Goal: Transaction & Acquisition: Purchase product/service

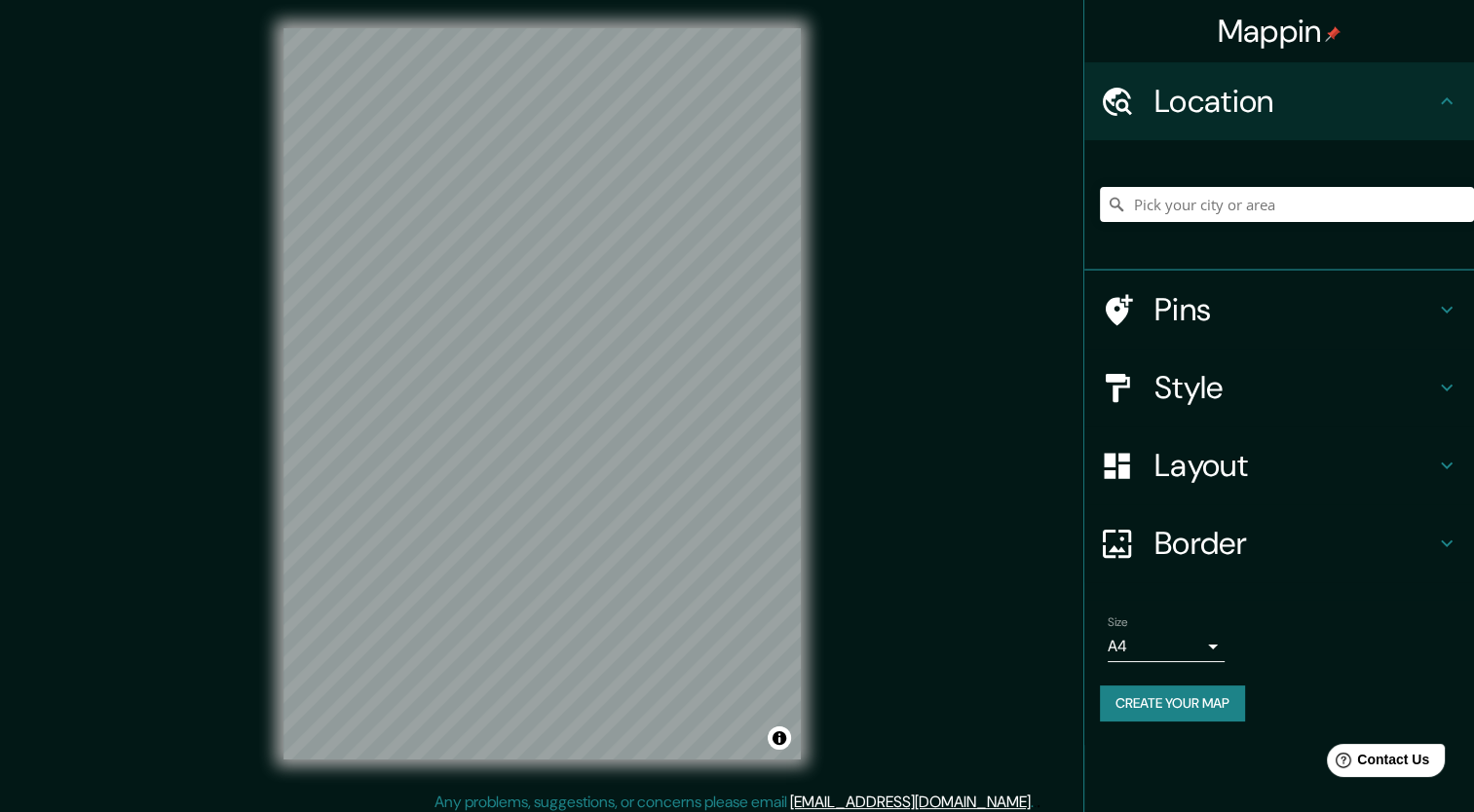
scroll to position [12, 0]
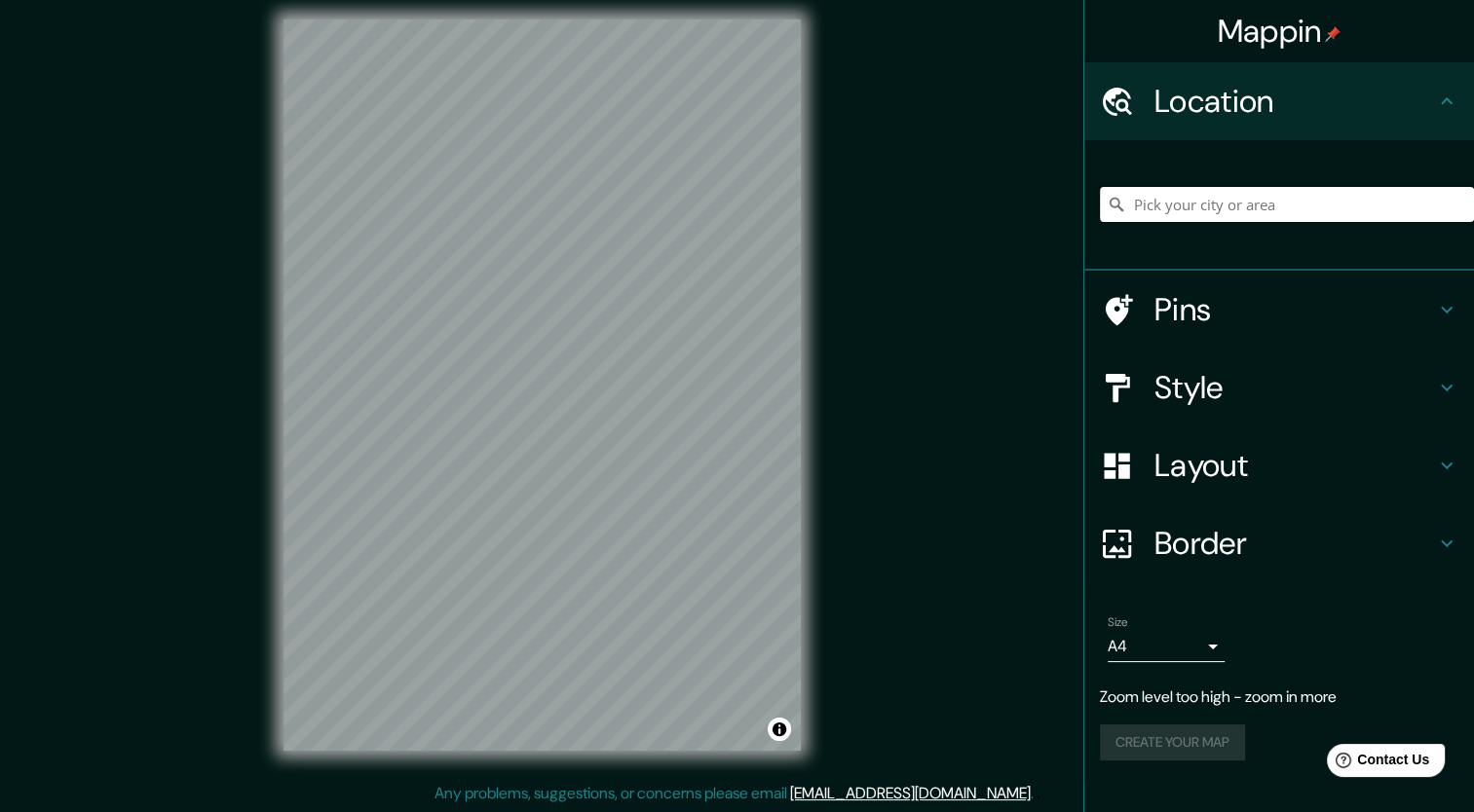
click at [1225, 208] on input "Pick your city or area" at bounding box center [1286, 203] width 374 height 35
click at [1274, 212] on input "[GEOGRAPHIC_DATA], [US_STATE], [GEOGRAPHIC_DATA]" at bounding box center [1286, 203] width 374 height 35
click at [1377, 196] on input "[GEOGRAPHIC_DATA], [US_STATE], [GEOGRAPHIC_DATA]" at bounding box center [1286, 203] width 374 height 35
drag, startPoint x: 1442, startPoint y: 197, endPoint x: 1191, endPoint y: 201, distance: 251.0
click at [1191, 201] on input "[GEOGRAPHIC_DATA], [US_STATE], [GEOGRAPHIC_DATA]" at bounding box center [1286, 203] width 374 height 35
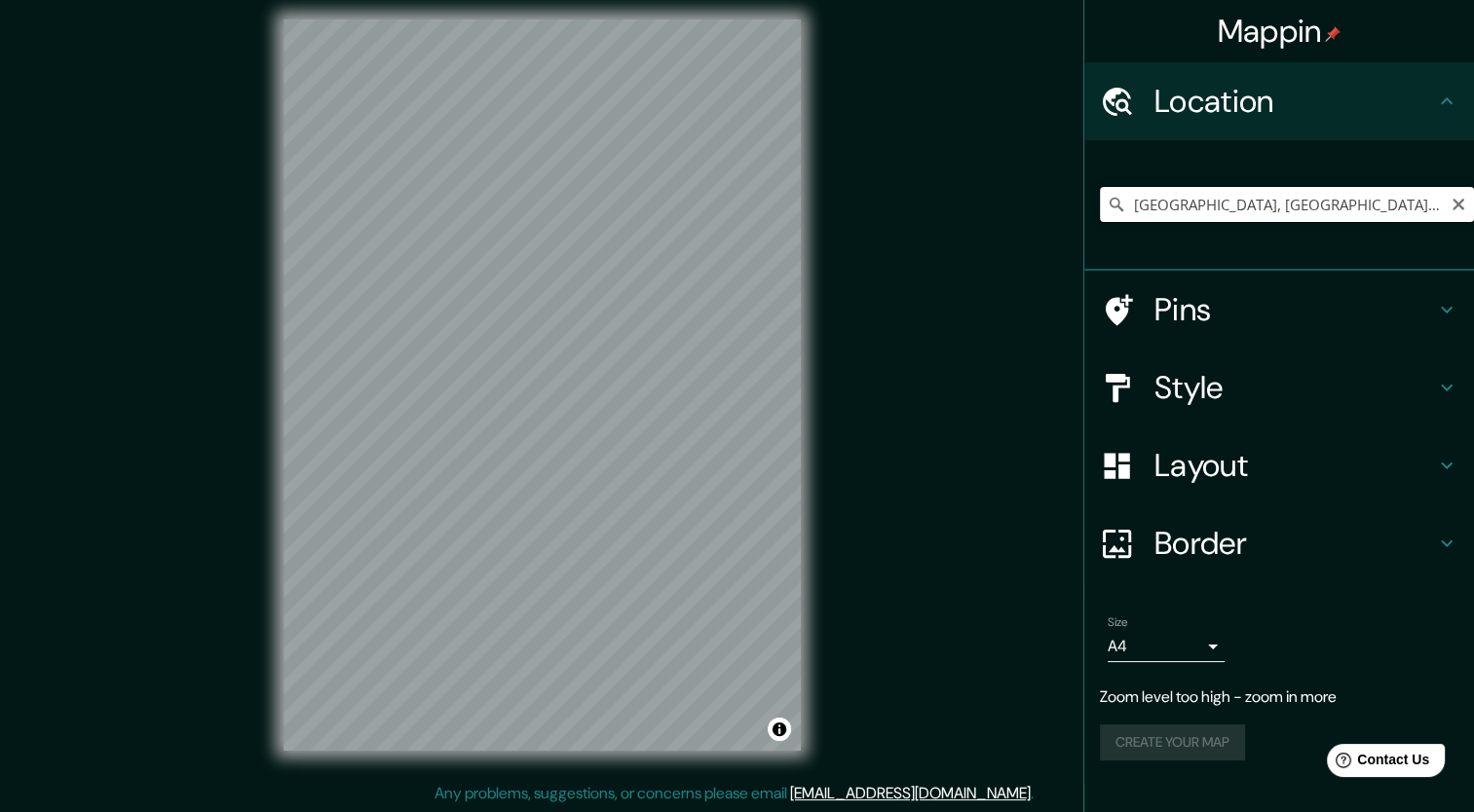
click at [1345, 218] on input "[GEOGRAPHIC_DATA], [GEOGRAPHIC_DATA], [GEOGRAPHIC_DATA]" at bounding box center [1286, 203] width 374 height 35
click at [1346, 219] on input "[GEOGRAPHIC_DATA], [GEOGRAPHIC_DATA], [GEOGRAPHIC_DATA]" at bounding box center [1286, 203] width 374 height 35
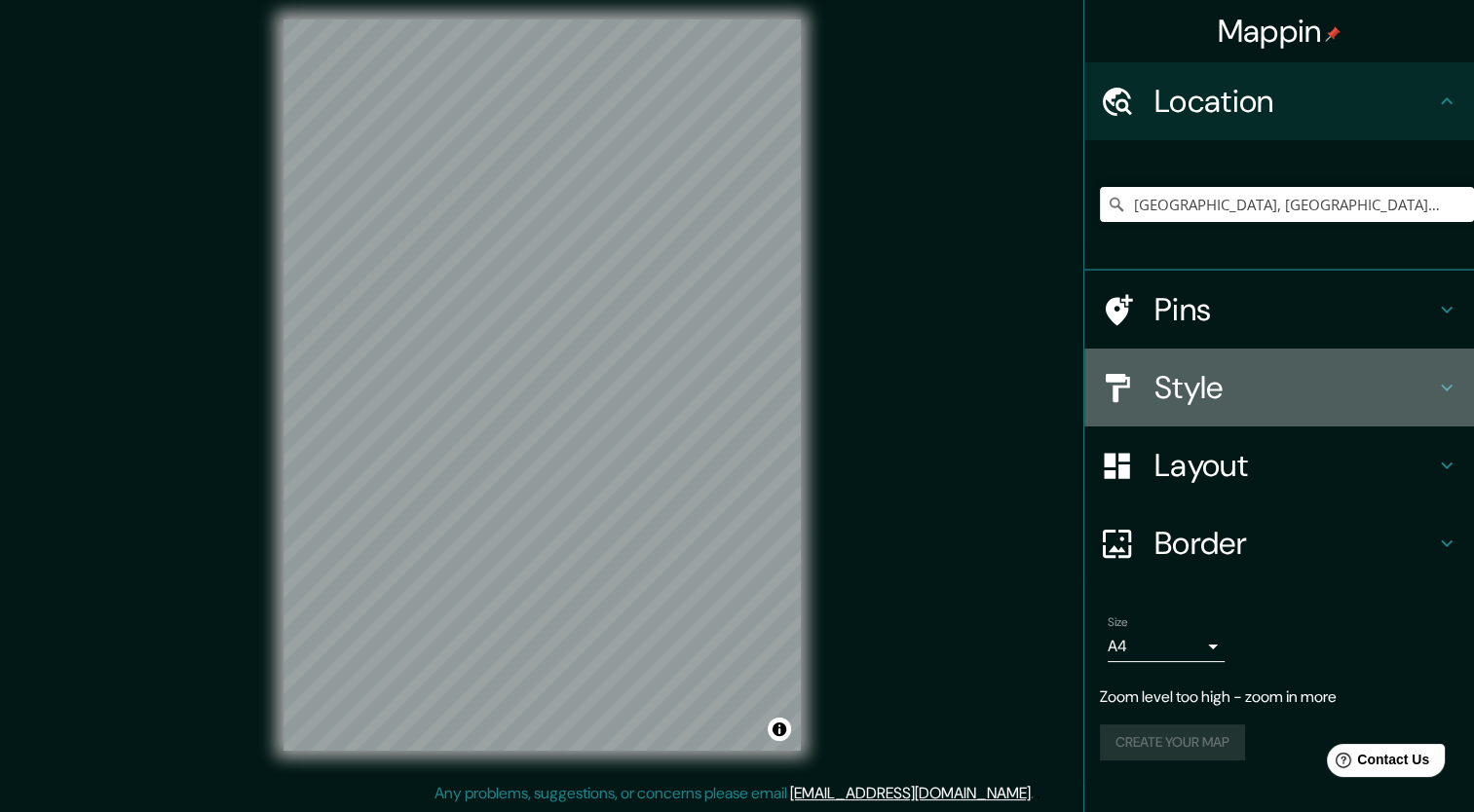
click at [1247, 387] on h4 "Style" at bounding box center [1294, 387] width 281 height 39
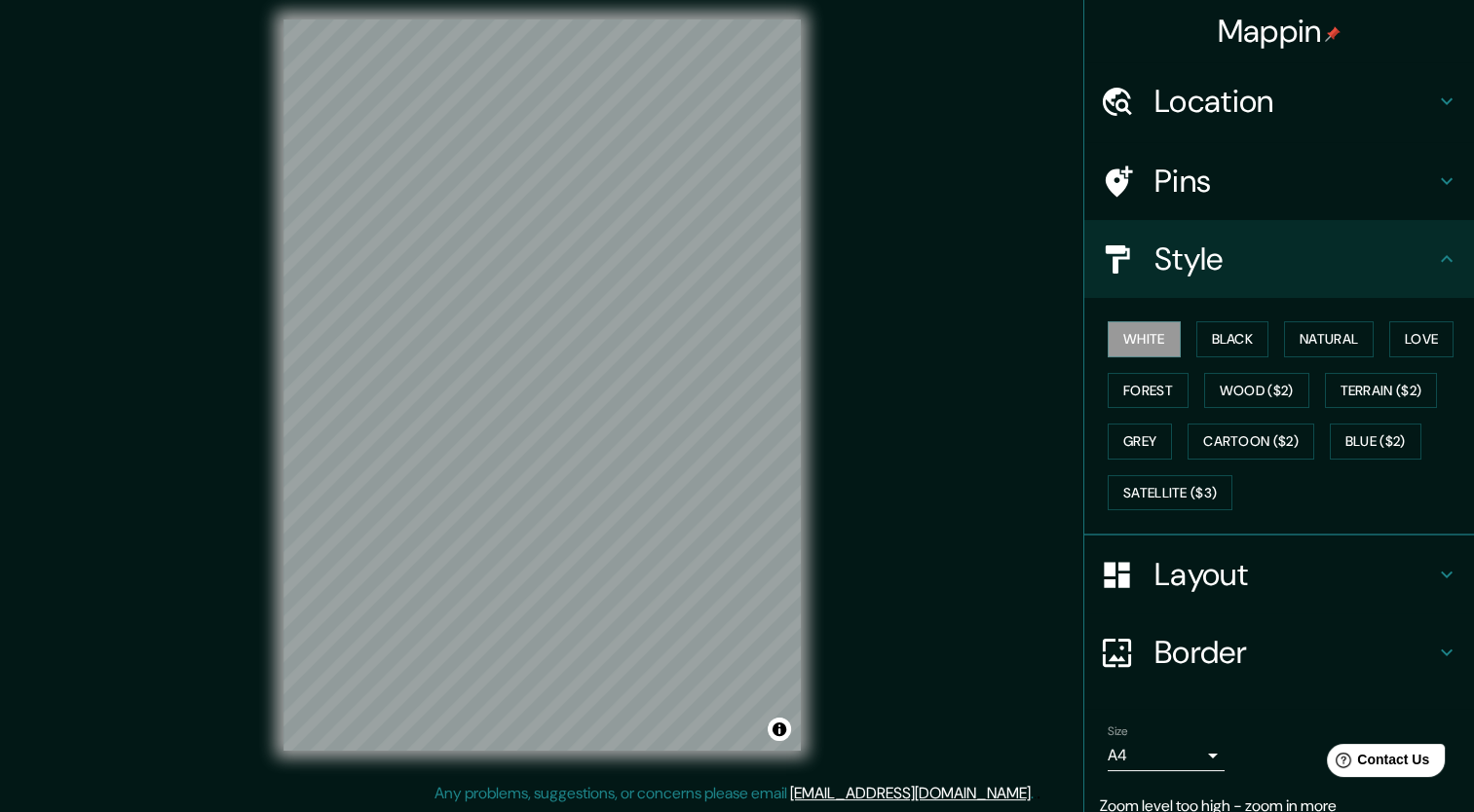
drag, startPoint x: 1199, startPoint y: 484, endPoint x: 1253, endPoint y: 465, distance: 57.2
click at [1198, 484] on button "Satellite ($3)" at bounding box center [1170, 493] width 125 height 36
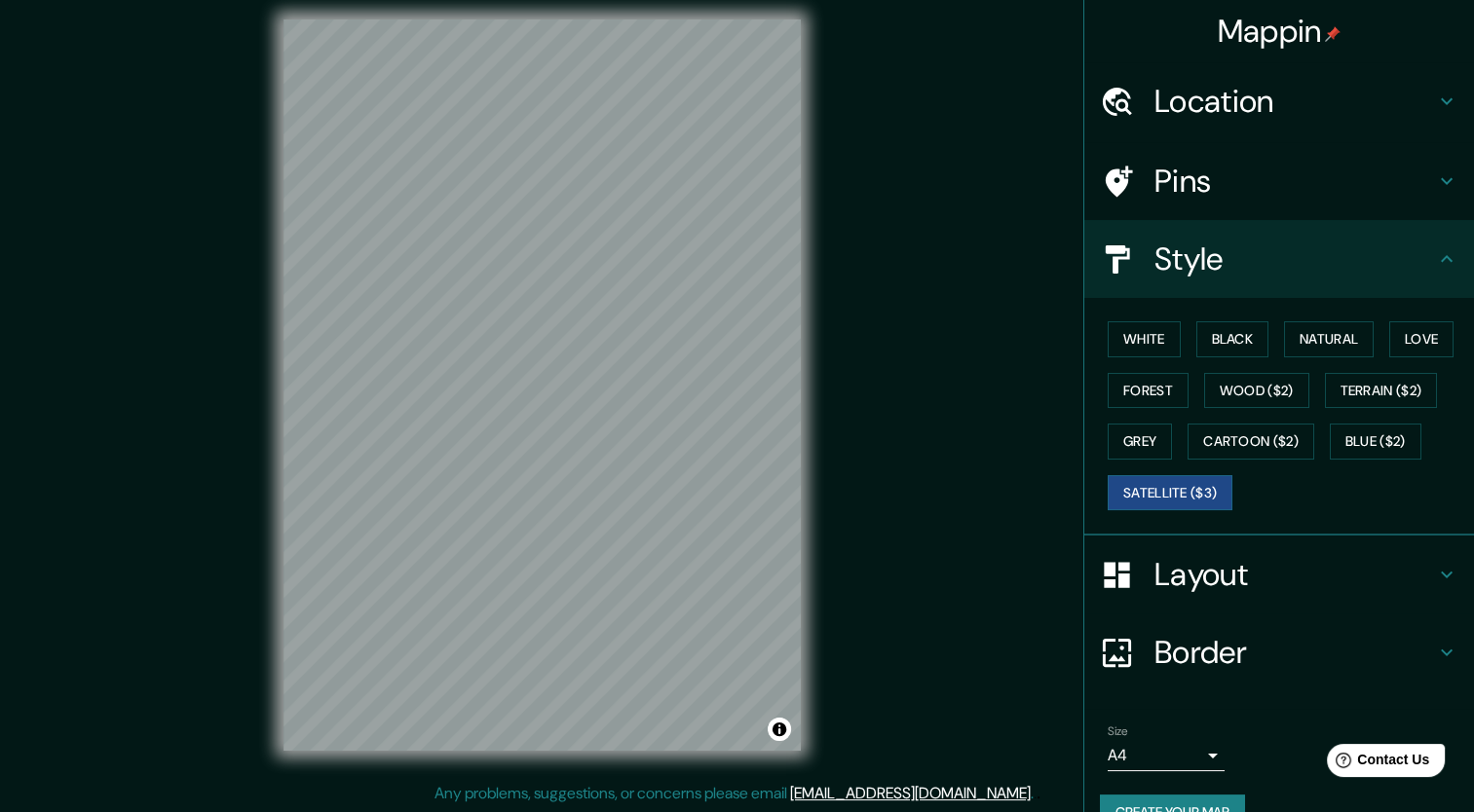
click at [0, 370] on html "Mappin Location [GEOGRAPHIC_DATA], [GEOGRAPHIC_DATA], [GEOGRAPHIC_DATA] Pins St…" at bounding box center [737, 394] width 1474 height 812
click at [1281, 99] on h4 "Location" at bounding box center [1294, 100] width 281 height 39
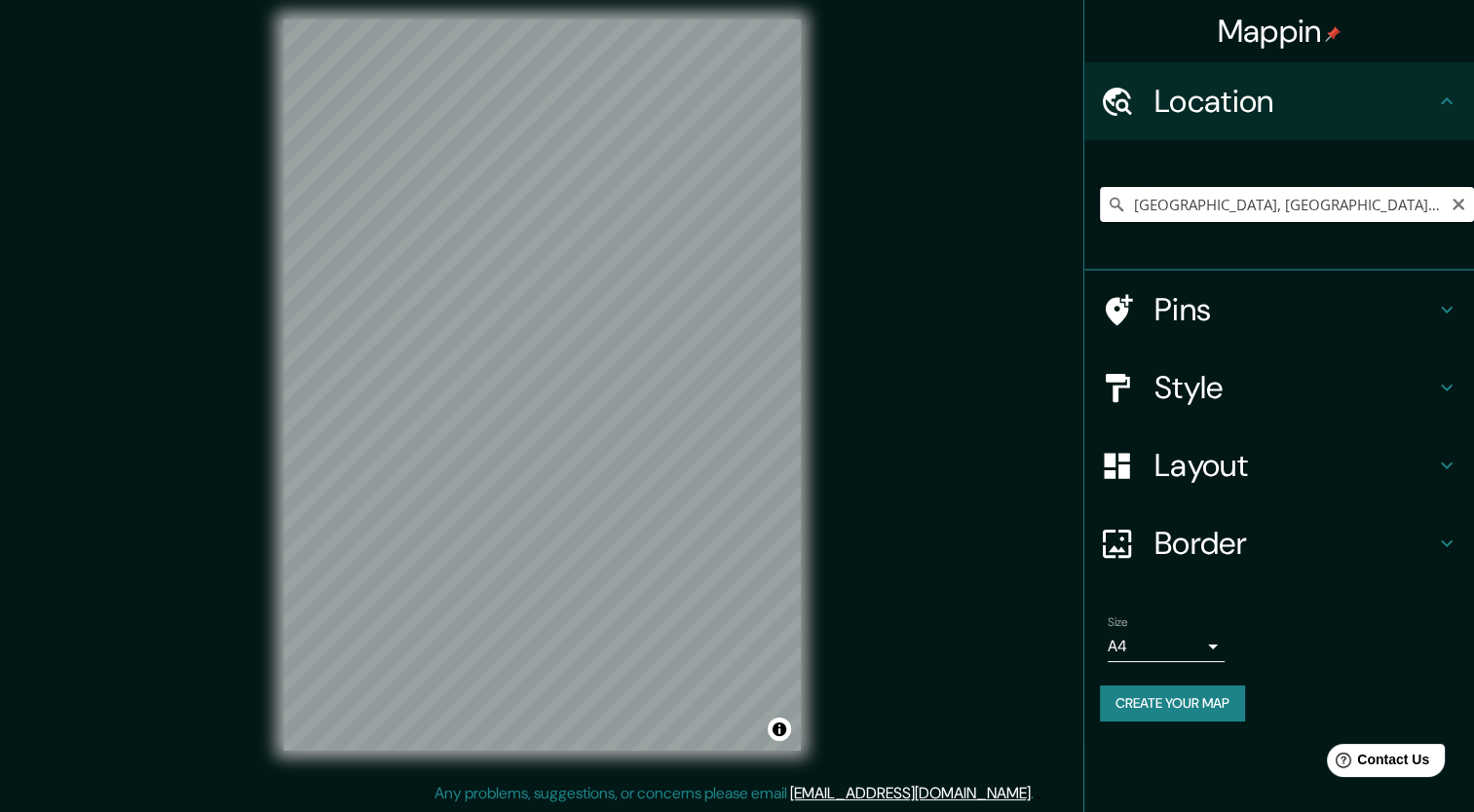
click at [1336, 199] on input "[GEOGRAPHIC_DATA], [GEOGRAPHIC_DATA], [GEOGRAPHIC_DATA]" at bounding box center [1286, 203] width 374 height 35
drag, startPoint x: 1336, startPoint y: 199, endPoint x: 1188, endPoint y: 231, distance: 151.4
click at [1188, 231] on div "[GEOGRAPHIC_DATA], [GEOGRAPHIC_DATA], [GEOGRAPHIC_DATA]" at bounding box center [1286, 204] width 374 height 97
click at [1326, 204] on input "[GEOGRAPHIC_DATA], [GEOGRAPHIC_DATA], [GEOGRAPHIC_DATA]" at bounding box center [1286, 203] width 374 height 35
drag, startPoint x: 1329, startPoint y: 203, endPoint x: 1184, endPoint y: 198, distance: 145.1
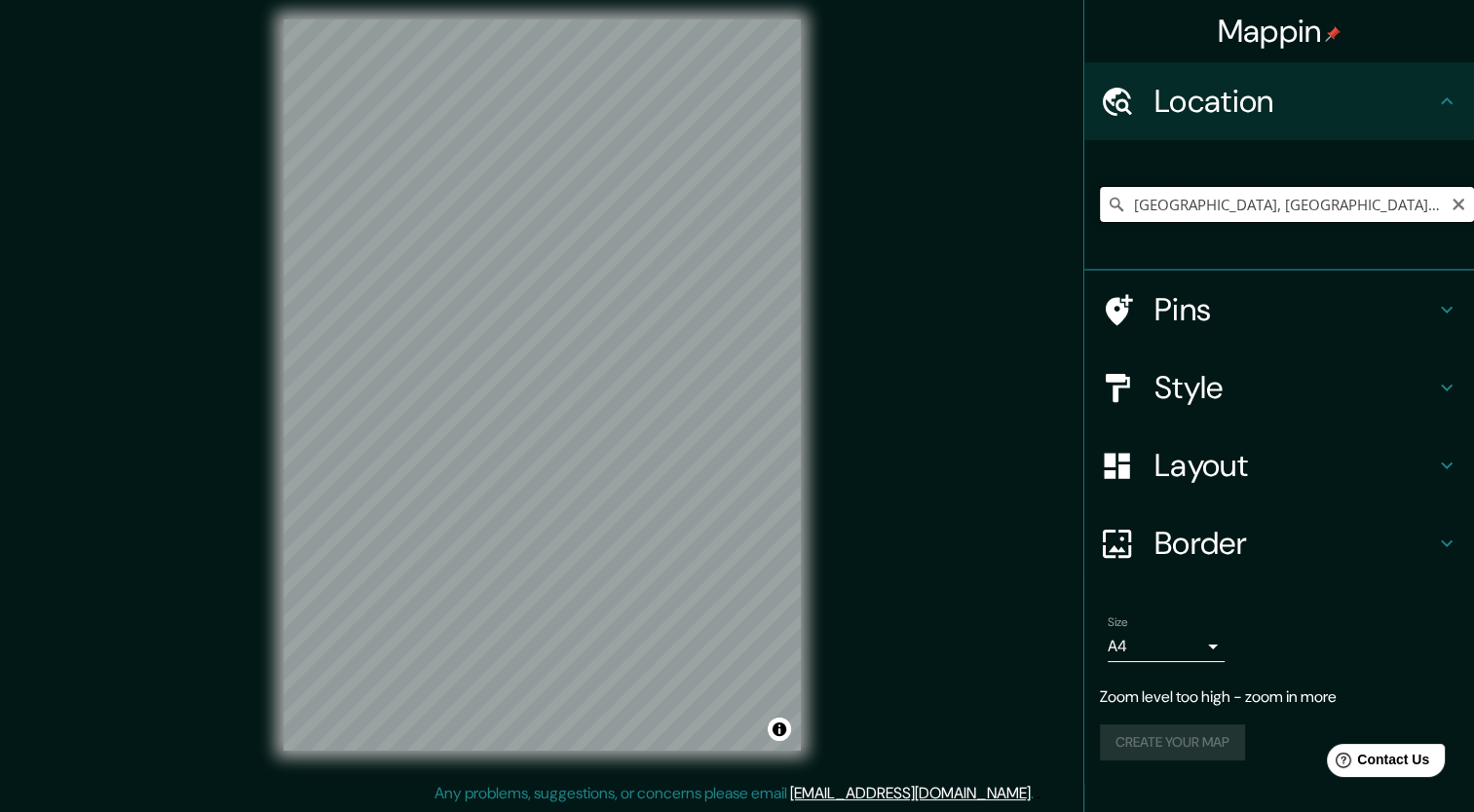
click at [1183, 199] on input "[GEOGRAPHIC_DATA], [GEOGRAPHIC_DATA], [GEOGRAPHIC_DATA]" at bounding box center [1286, 203] width 374 height 35
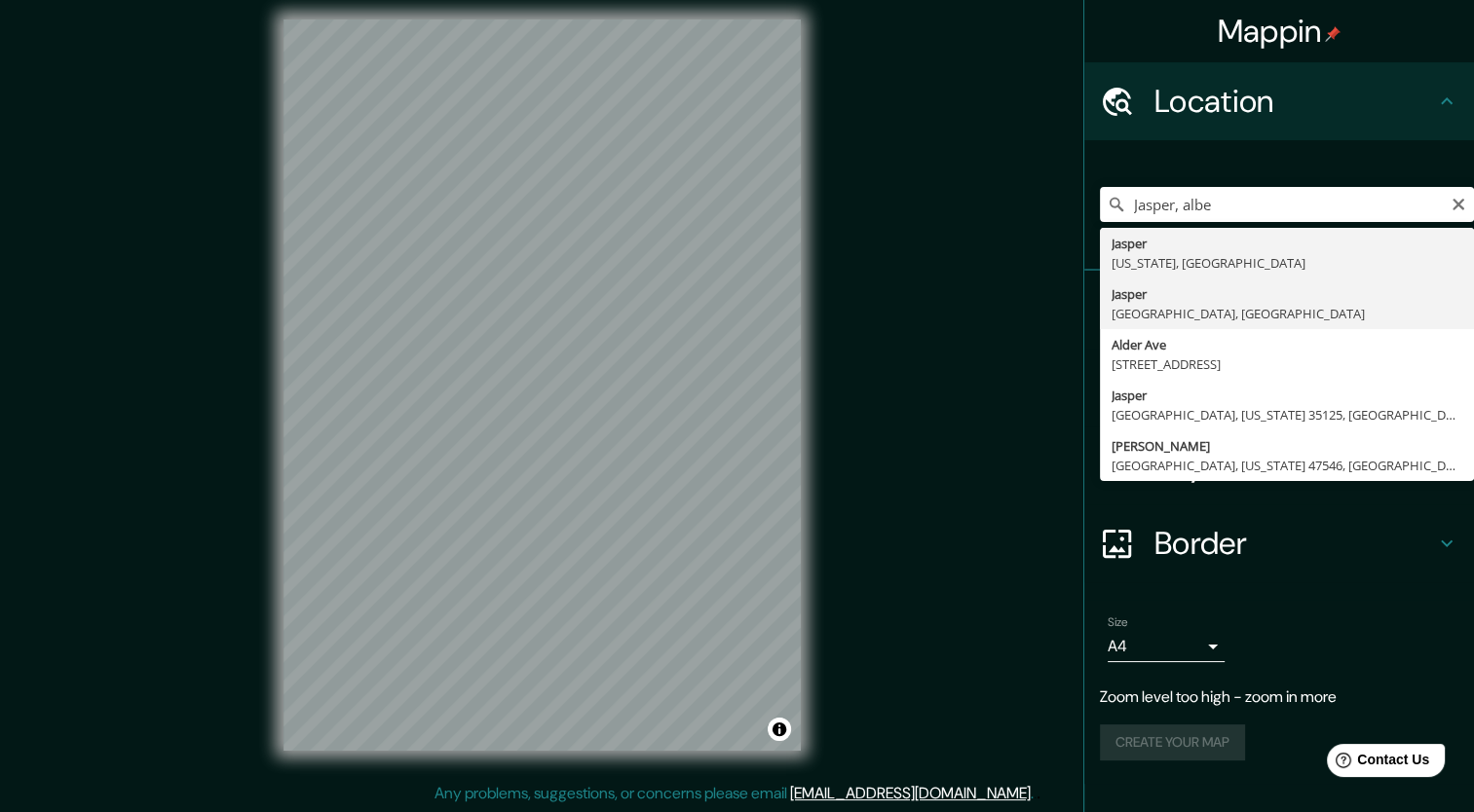
type input "[GEOGRAPHIC_DATA], [GEOGRAPHIC_DATA], [GEOGRAPHIC_DATA]"
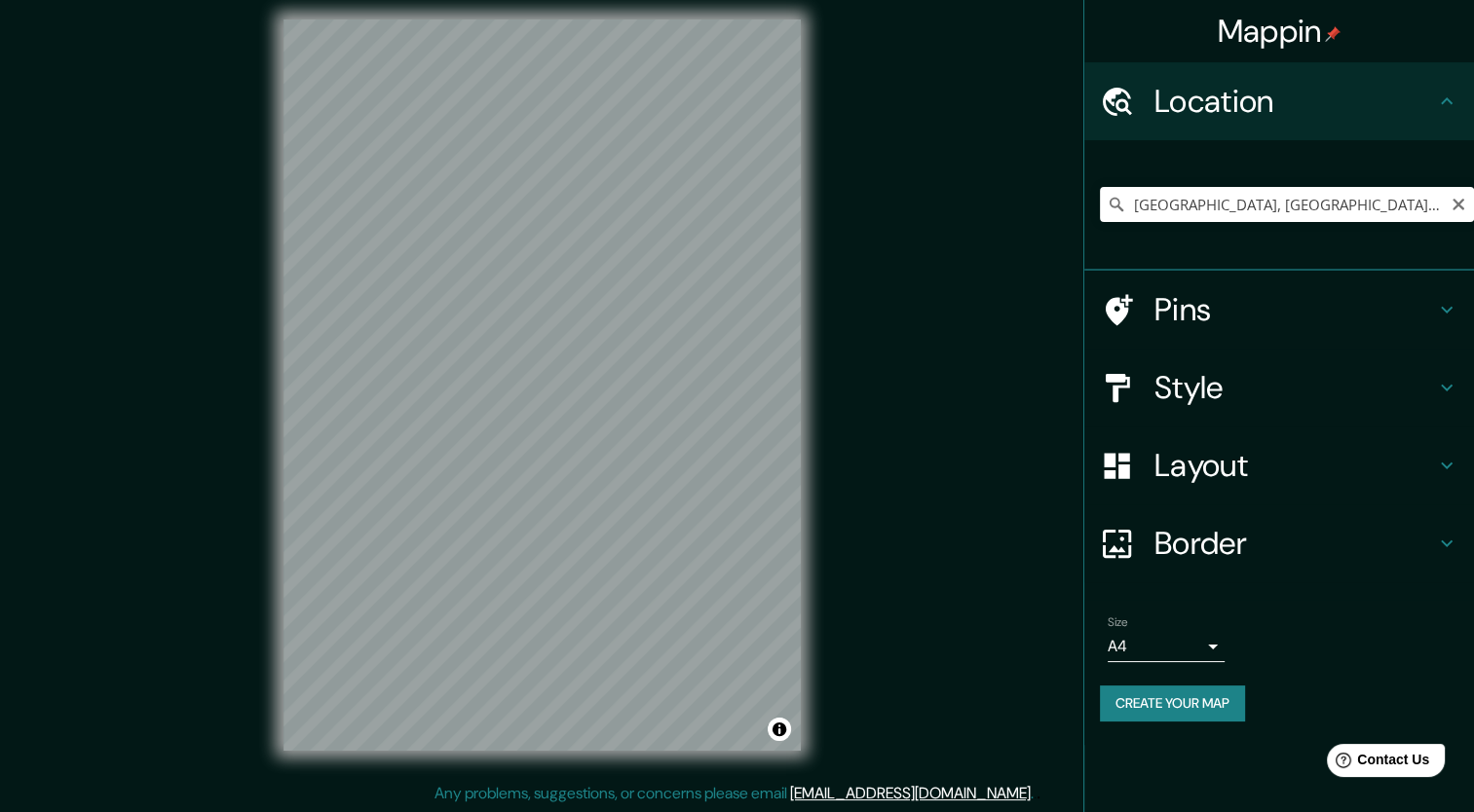
click at [842, 412] on div "Mappin Location [GEOGRAPHIC_DATA], [GEOGRAPHIC_DATA], [GEOGRAPHIC_DATA] Pins St…" at bounding box center [737, 400] width 1474 height 825
click at [1454, 203] on icon "Clear" at bounding box center [1459, 204] width 16 height 16
click at [540, 439] on div at bounding box center [548, 444] width 16 height 16
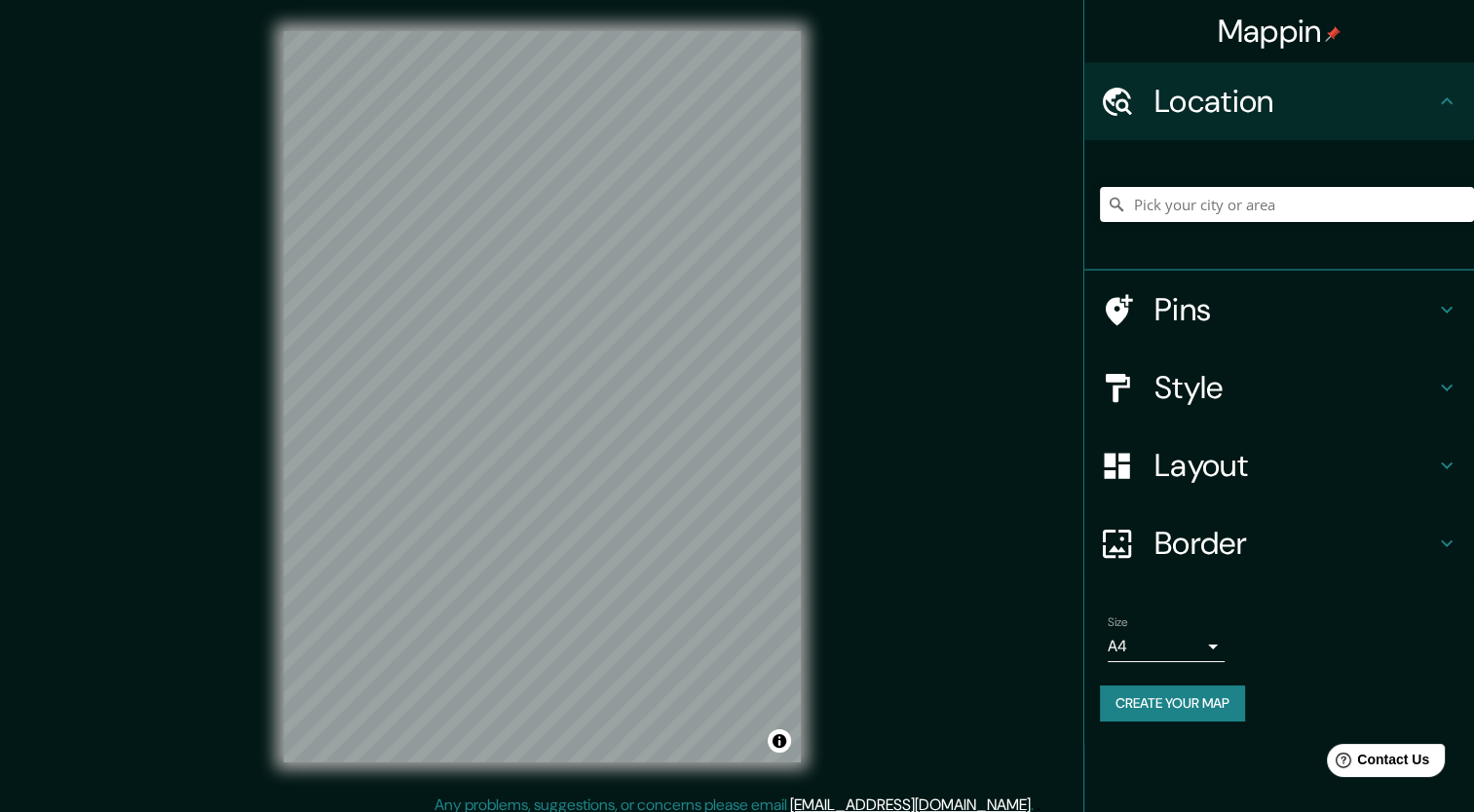
click at [1183, 382] on h4 "Style" at bounding box center [1294, 387] width 281 height 39
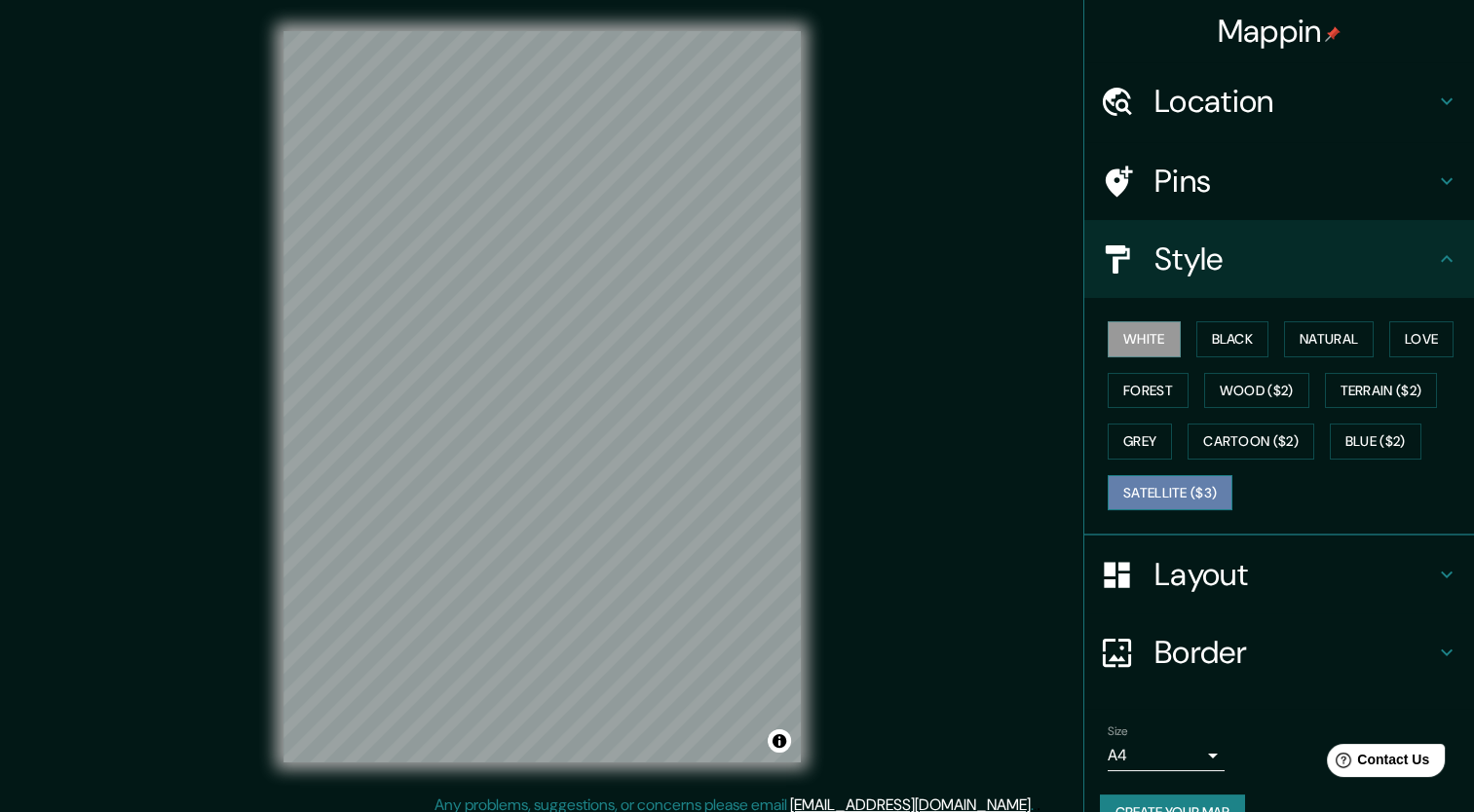
click at [1163, 492] on button "Satellite ($3)" at bounding box center [1170, 493] width 125 height 36
click at [1165, 103] on h4 "Location" at bounding box center [1294, 100] width 281 height 39
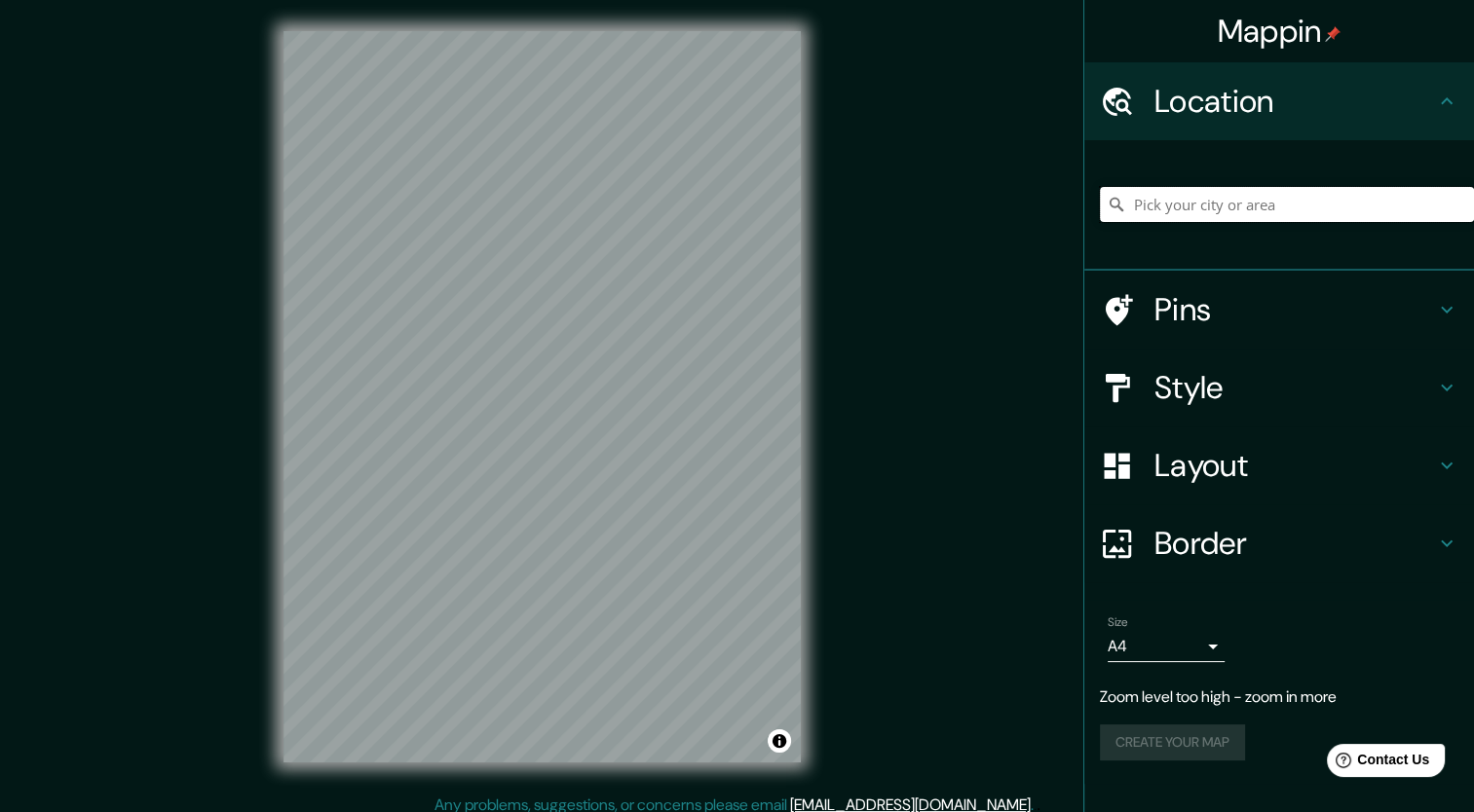
click at [1191, 209] on input "Pick your city or area" at bounding box center [1286, 203] width 374 height 35
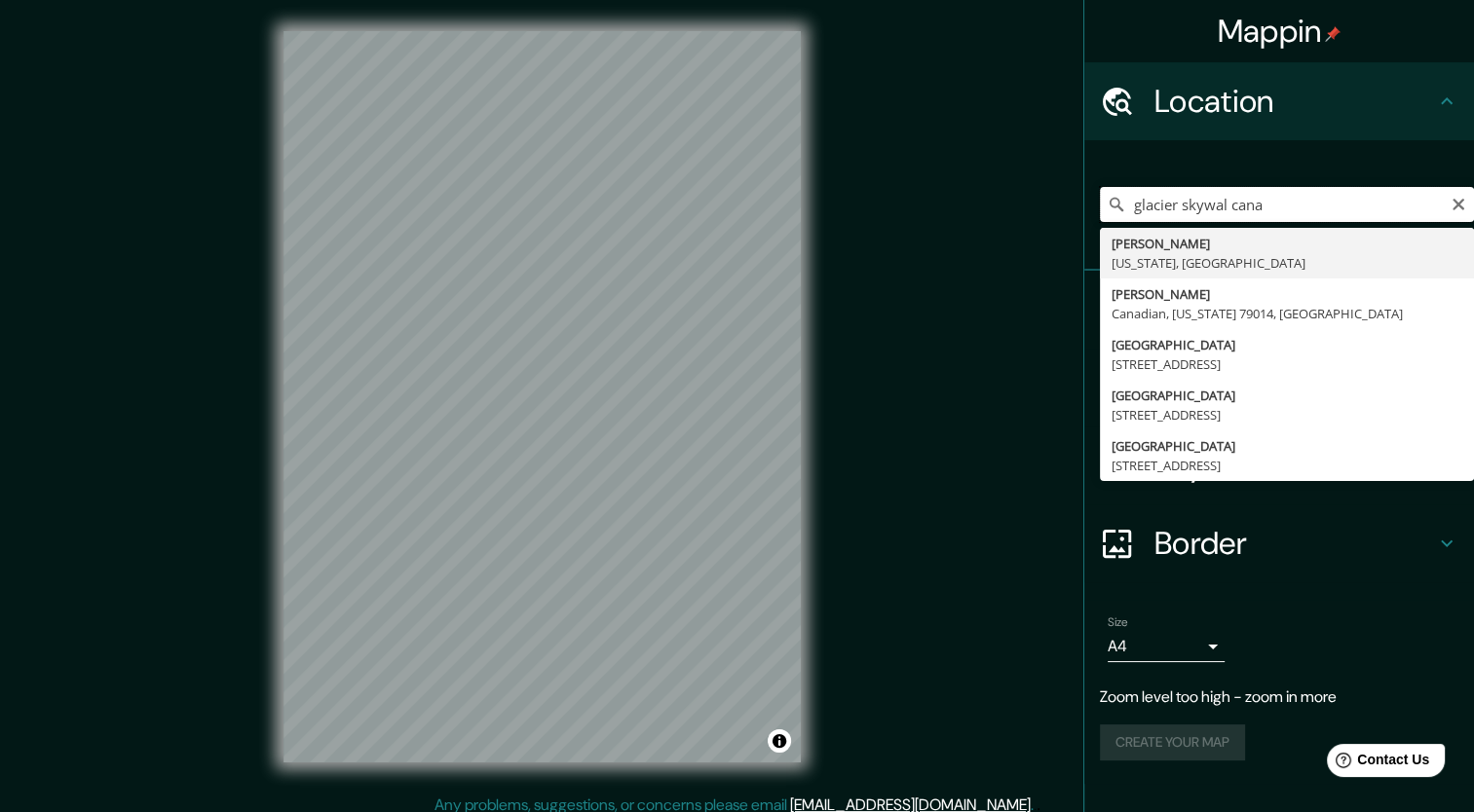
drag, startPoint x: 1278, startPoint y: 211, endPoint x: 944, endPoint y: 210, distance: 334.0
click at [944, 210] on div "Mappin Location glacier skywal cana Glazier Texas, Estados Unidos Glazier Canad…" at bounding box center [737, 412] width 1474 height 825
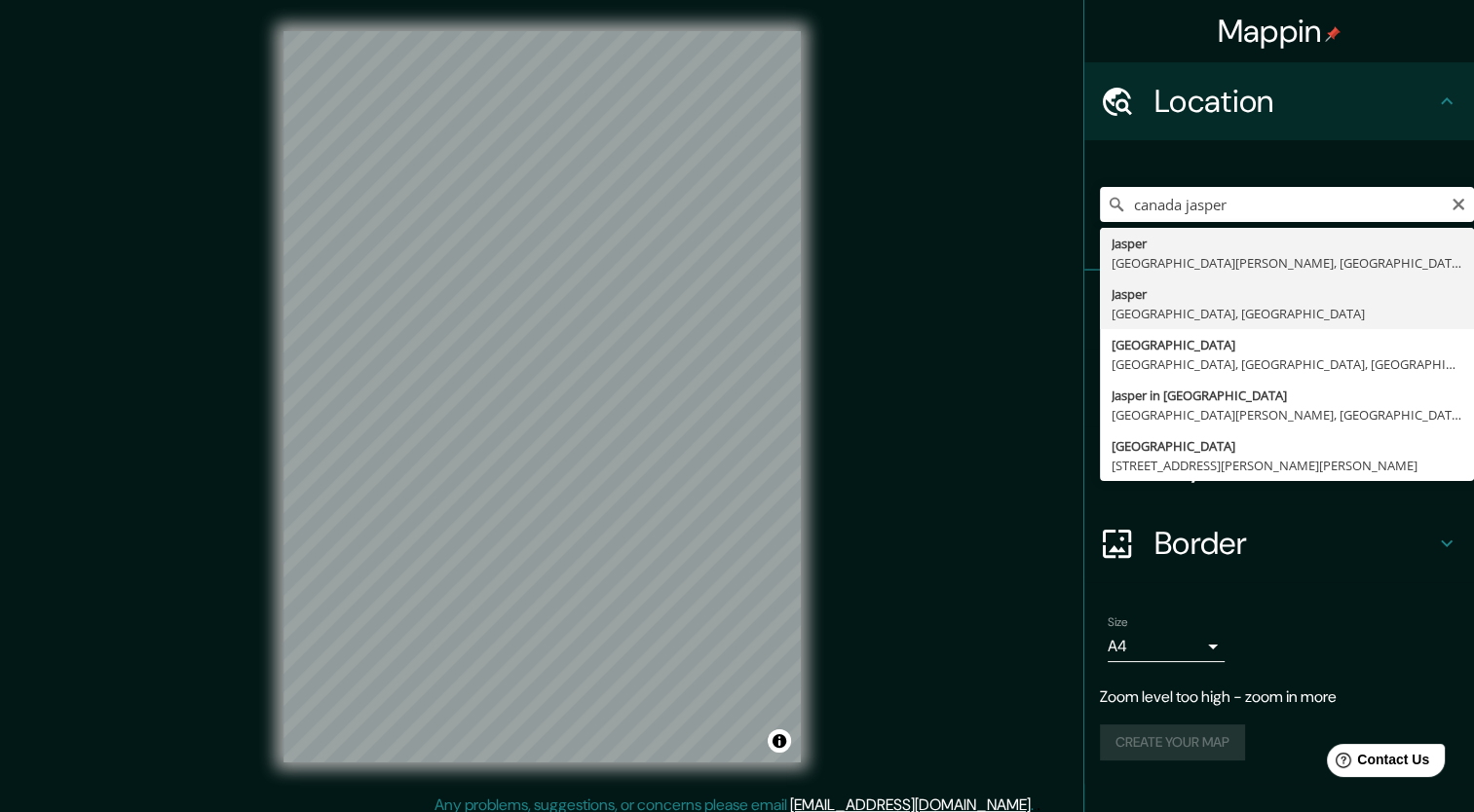
type input "[GEOGRAPHIC_DATA], [GEOGRAPHIC_DATA], [GEOGRAPHIC_DATA]"
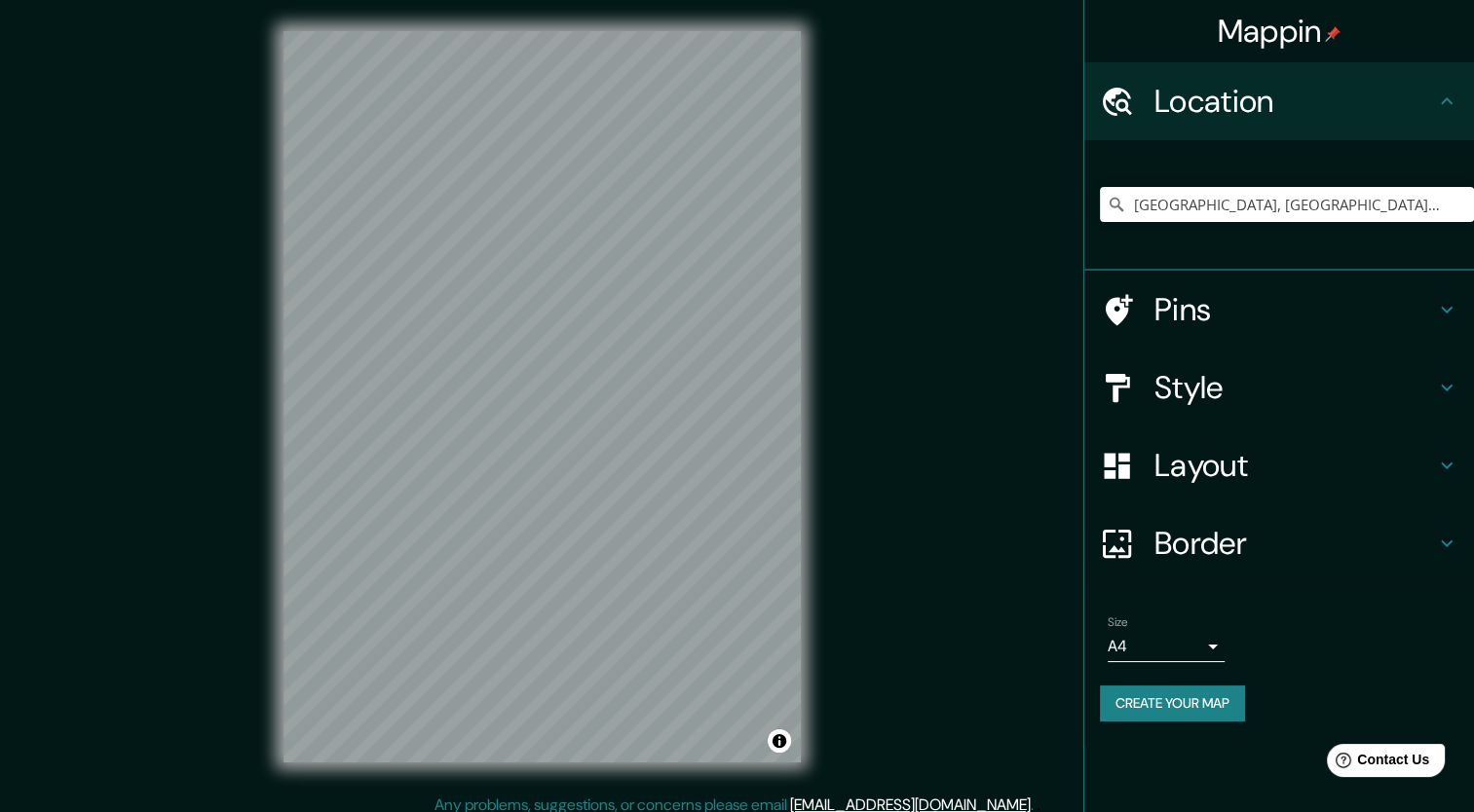
click at [981, 525] on div "Mappin Location [GEOGRAPHIC_DATA], [GEOGRAPHIC_DATA], [GEOGRAPHIC_DATA] Pins St…" at bounding box center [737, 412] width 1474 height 825
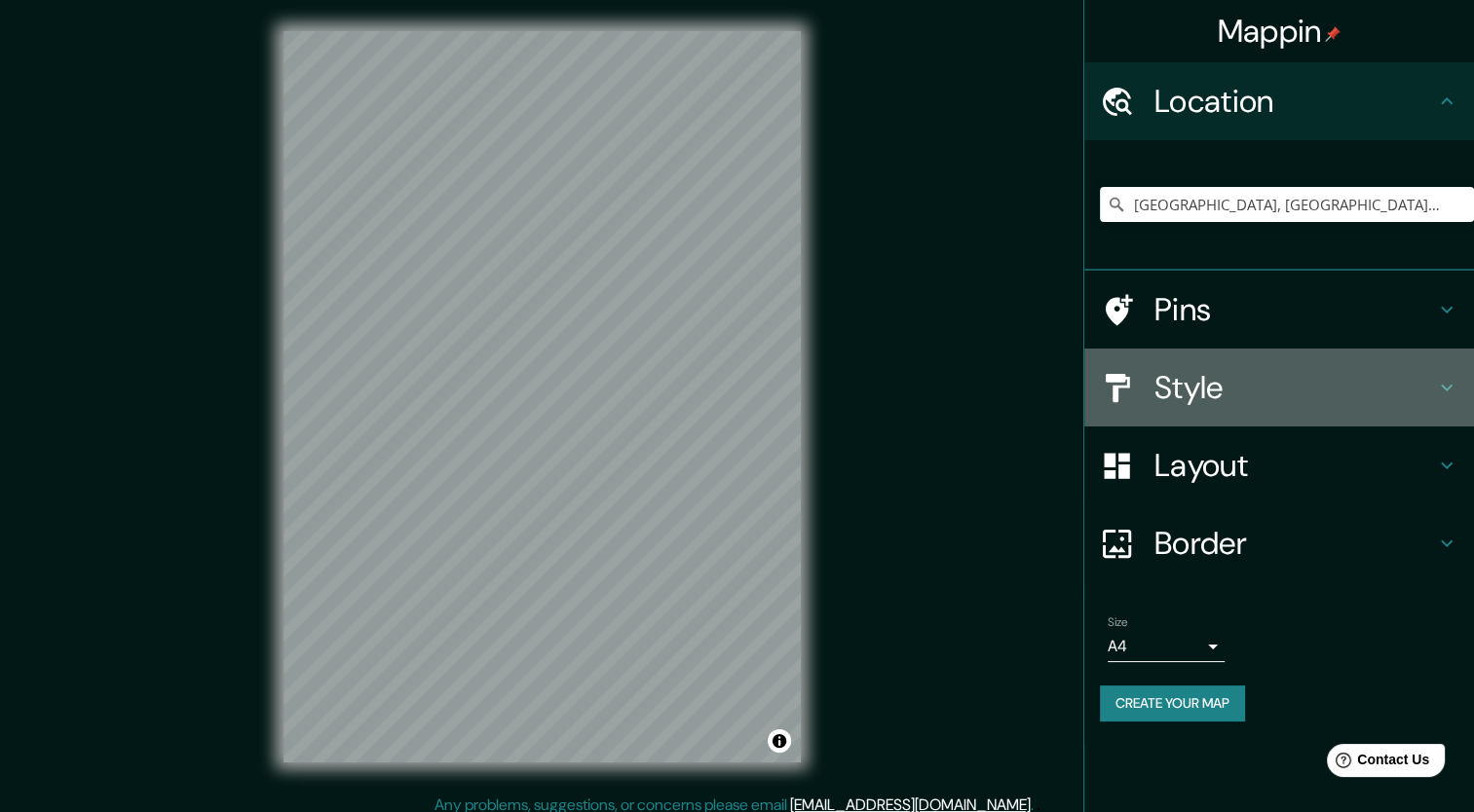
click at [1141, 372] on div at bounding box center [1126, 388] width 55 height 34
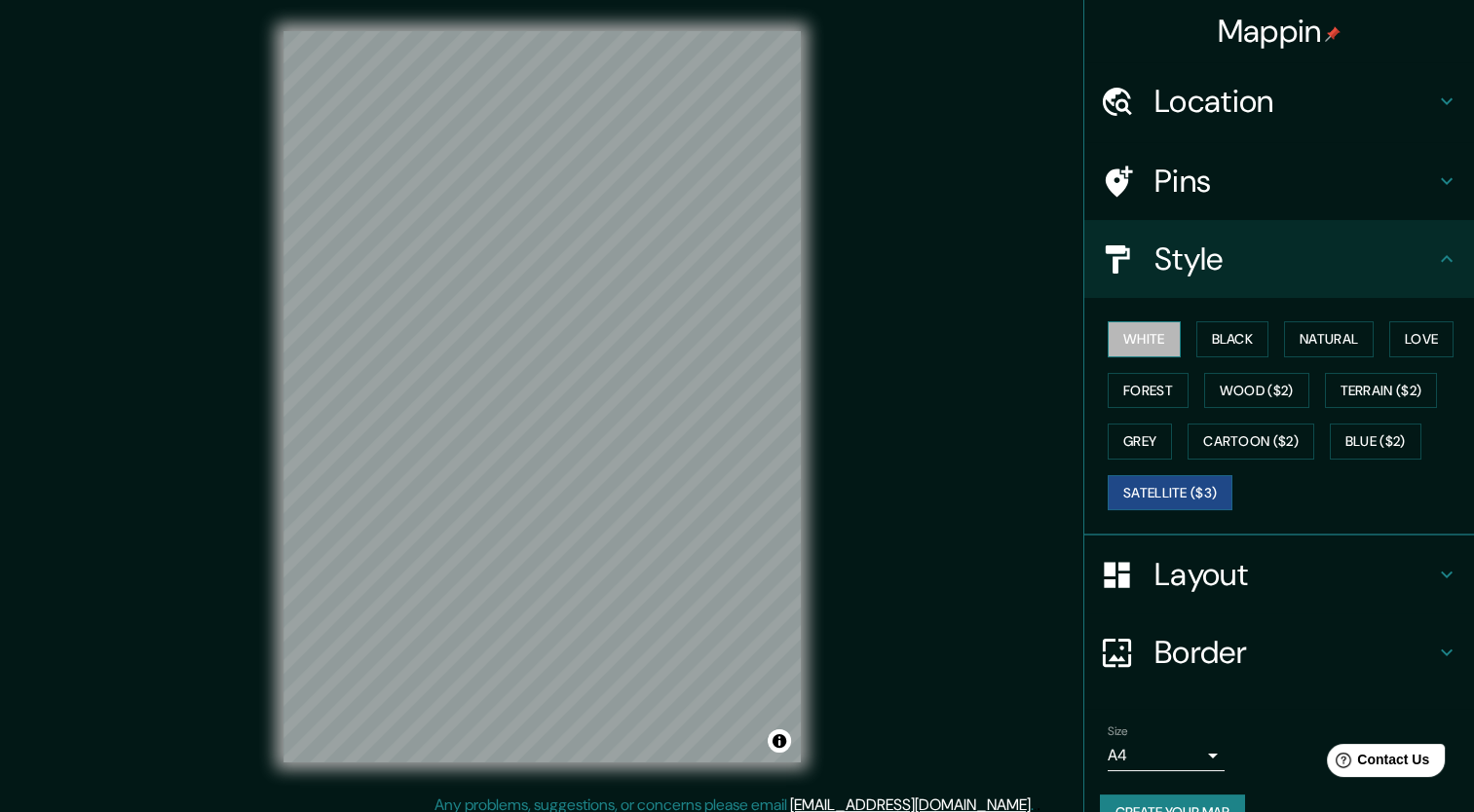
click at [1139, 344] on button "White" at bounding box center [1144, 339] width 74 height 36
click at [1219, 336] on button "Black" at bounding box center [1234, 339] width 74 height 36
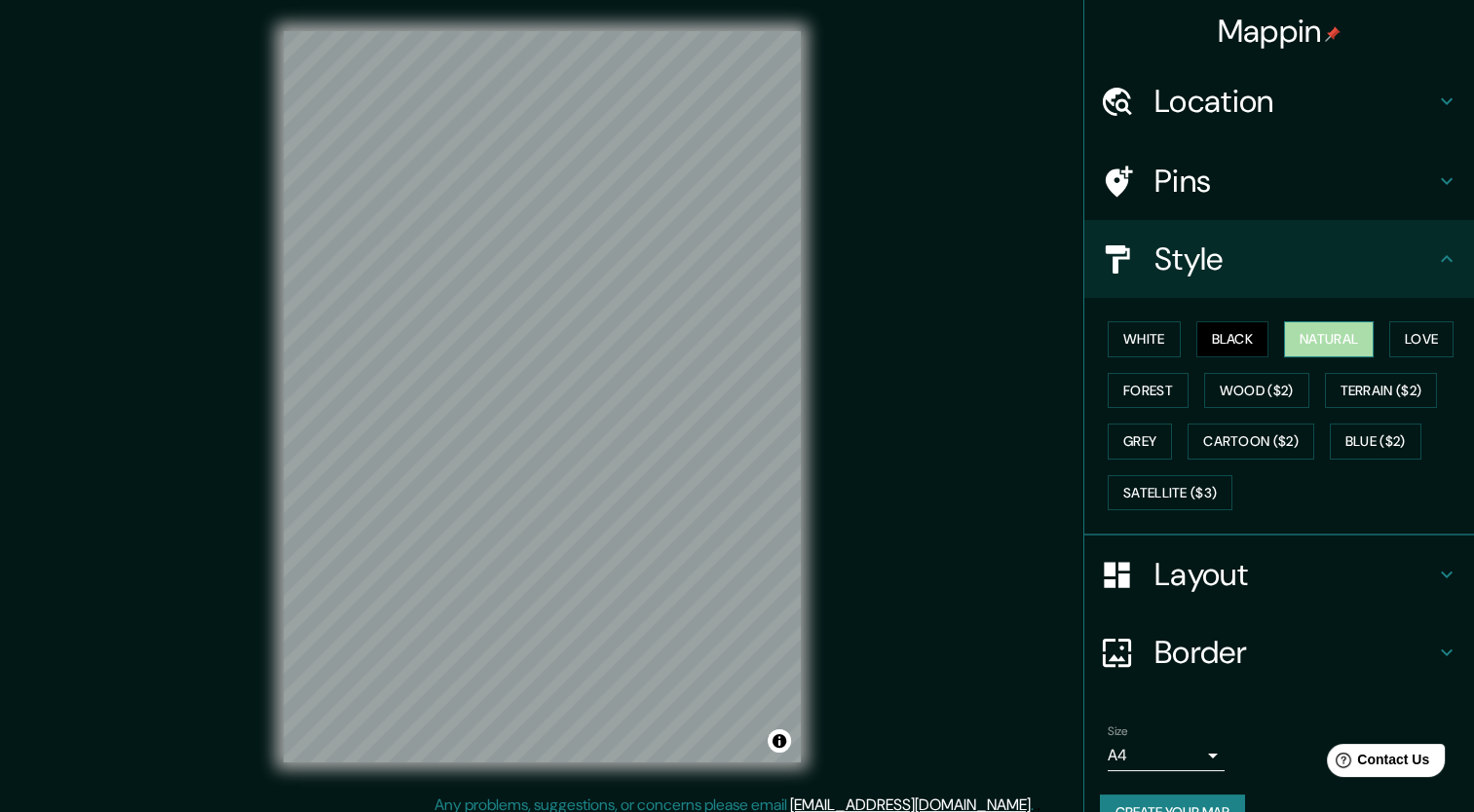
click at [1308, 332] on button "Natural" at bounding box center [1329, 339] width 89 height 36
click at [1400, 332] on button "Love" at bounding box center [1421, 339] width 65 height 36
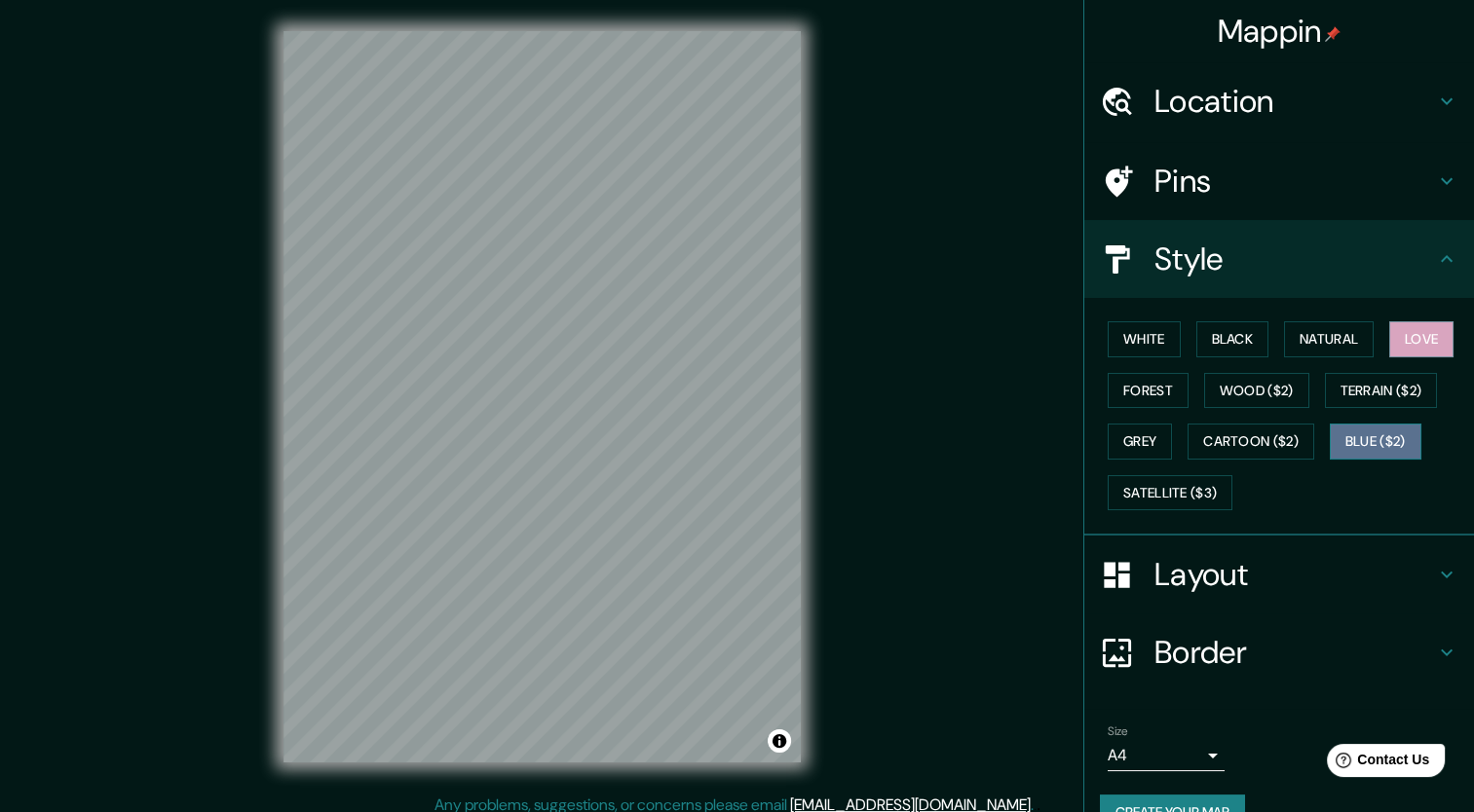
drag, startPoint x: 1334, startPoint y: 434, endPoint x: 1276, endPoint y: 432, distance: 58.0
click at [1333, 434] on button "Blue ($2)" at bounding box center [1376, 442] width 91 height 36
click at [1138, 434] on button "Grey" at bounding box center [1139, 442] width 65 height 36
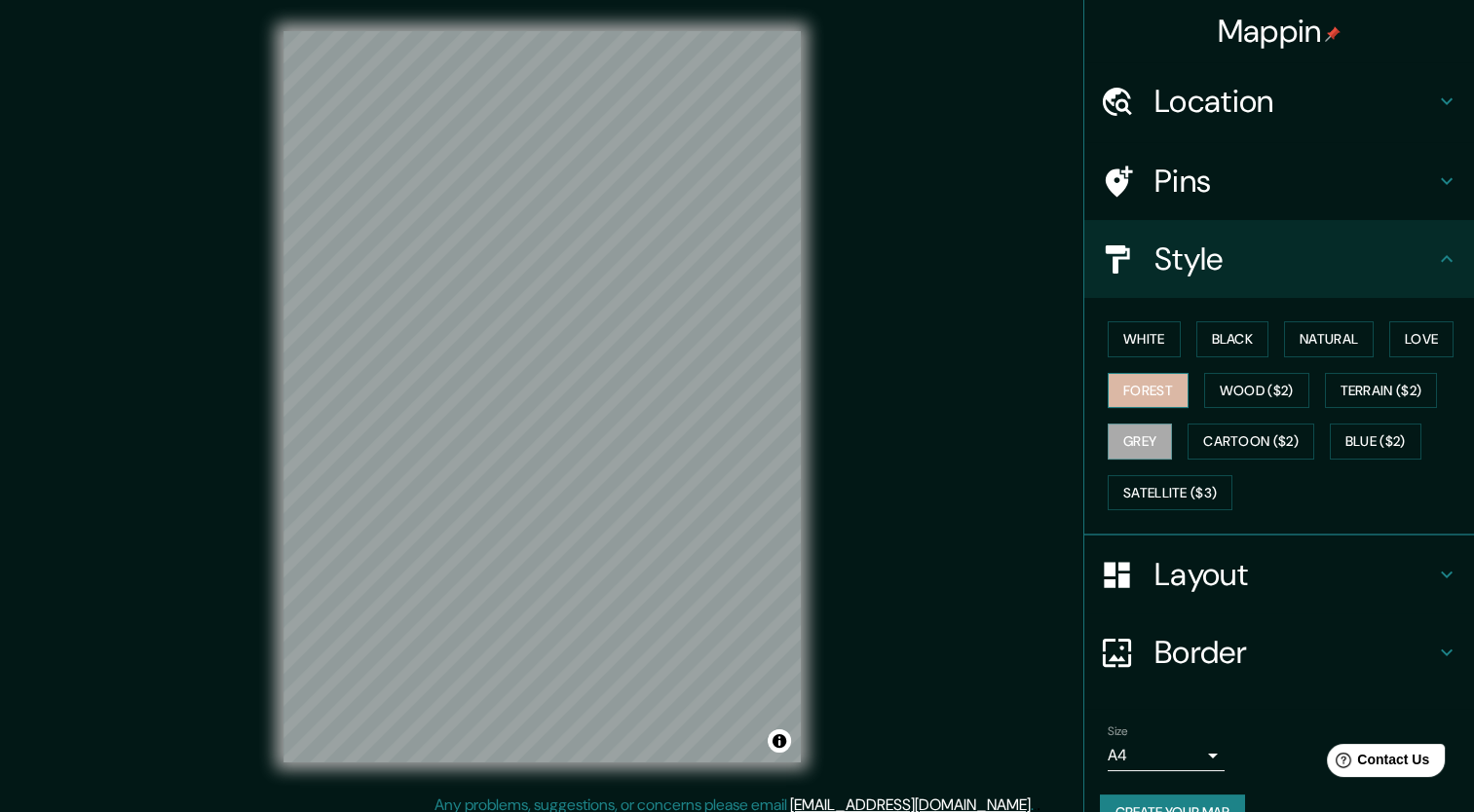
click at [1144, 388] on button "Forest" at bounding box center [1147, 391] width 80 height 36
click at [1130, 486] on button "Satellite ($3)" at bounding box center [1170, 493] width 125 height 36
click at [1158, 563] on div "Mappin Location [GEOGRAPHIC_DATA], [GEOGRAPHIC_DATA], [GEOGRAPHIC_DATA] Pins St…" at bounding box center [737, 412] width 1474 height 825
click at [253, 380] on div "© Mapbox © OpenStreetMap Improve this map © Maxar" at bounding box center [542, 396] width 580 height 793
click at [1148, 427] on button "Grey" at bounding box center [1139, 442] width 65 height 36
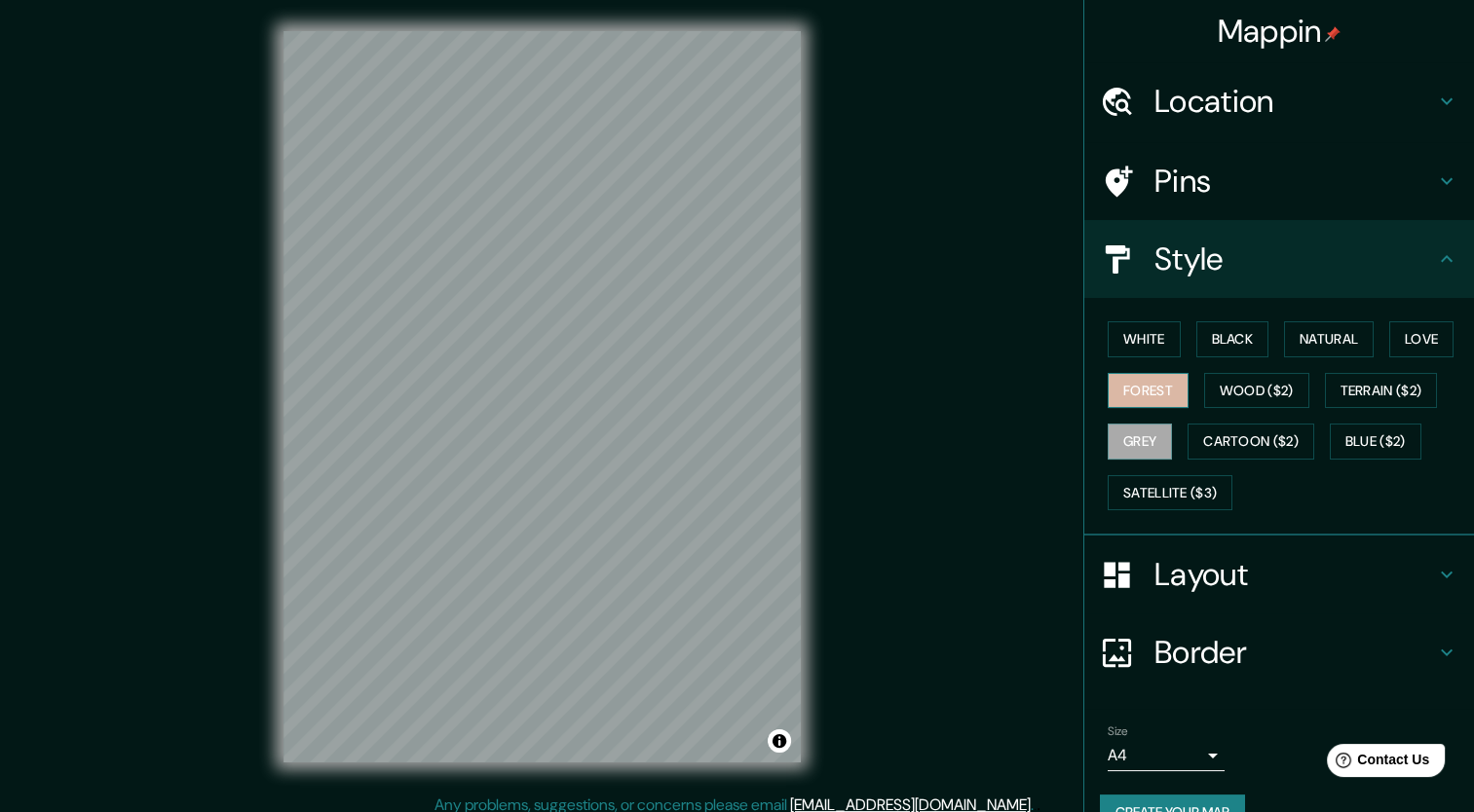
click at [1129, 386] on button "Forest" at bounding box center [1147, 391] width 80 height 36
click at [1173, 499] on button "Satellite ($3)" at bounding box center [1170, 493] width 125 height 36
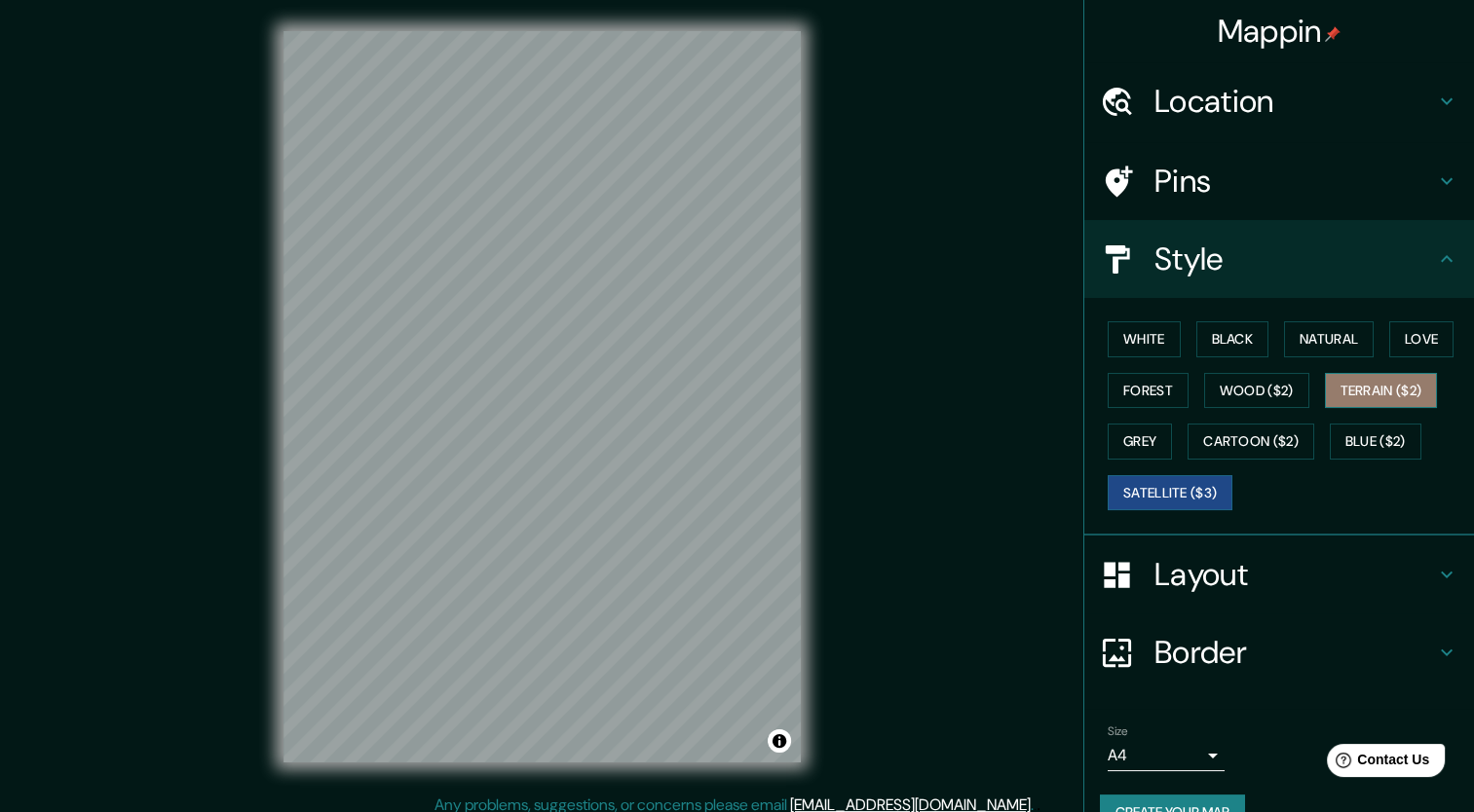
click at [1378, 387] on button "Terrain ($2)" at bounding box center [1382, 391] width 113 height 36
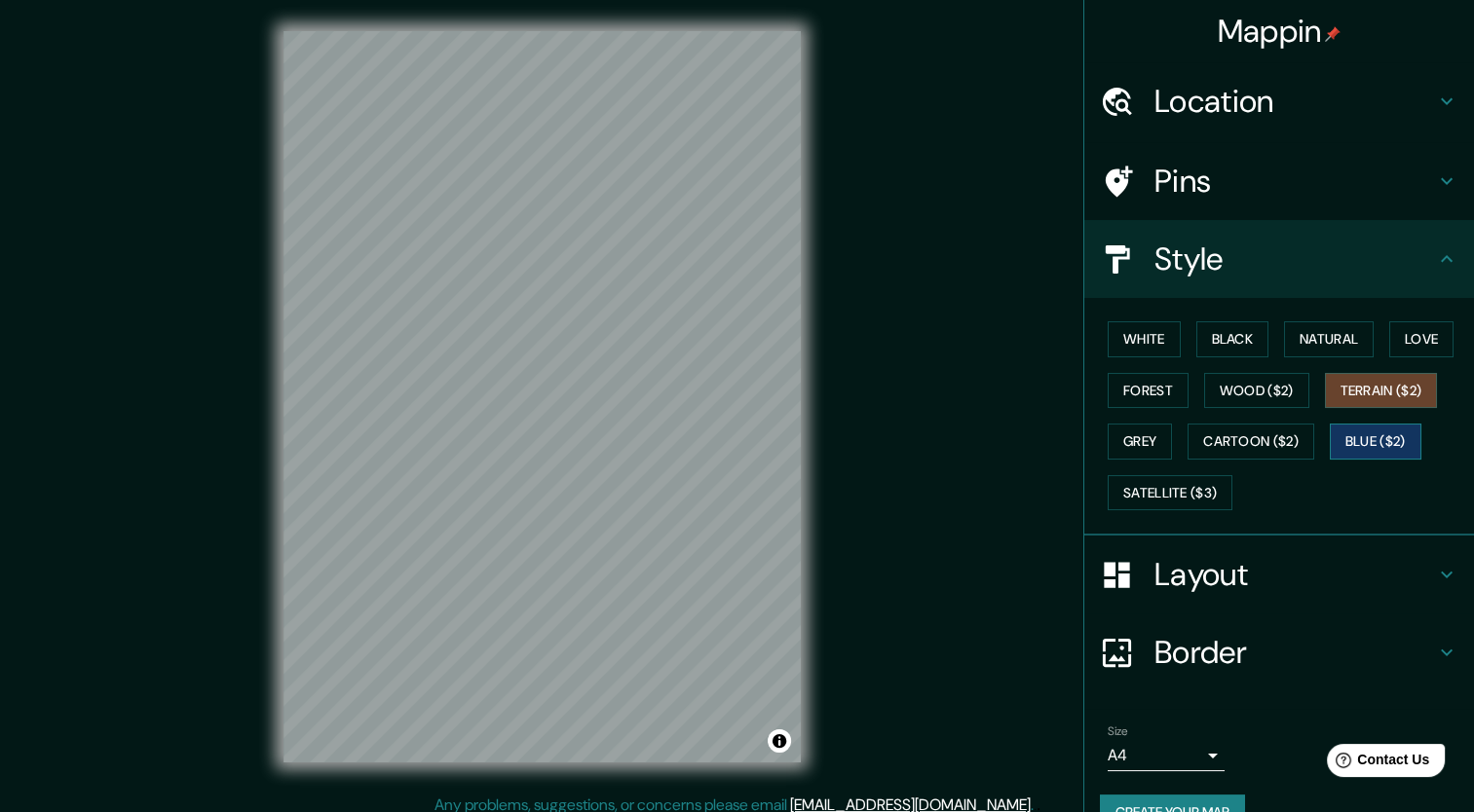
click at [1351, 445] on button "Blue ($2)" at bounding box center [1376, 442] width 91 height 36
click at [1261, 431] on button "Cartoon ($2)" at bounding box center [1252, 442] width 127 height 36
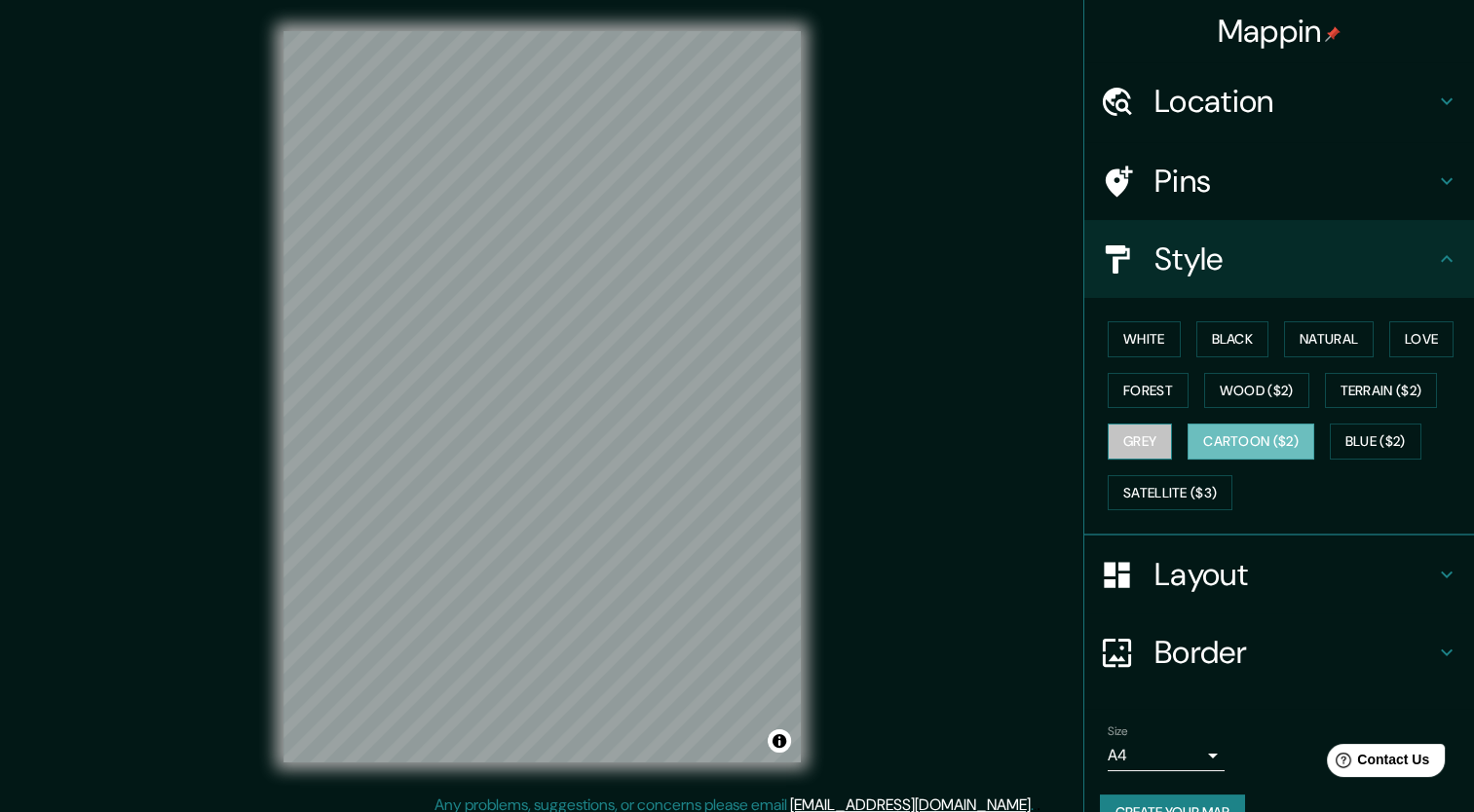
click at [1128, 433] on button "Grey" at bounding box center [1139, 442] width 65 height 36
click at [1114, 383] on button "Forest" at bounding box center [1147, 391] width 80 height 36
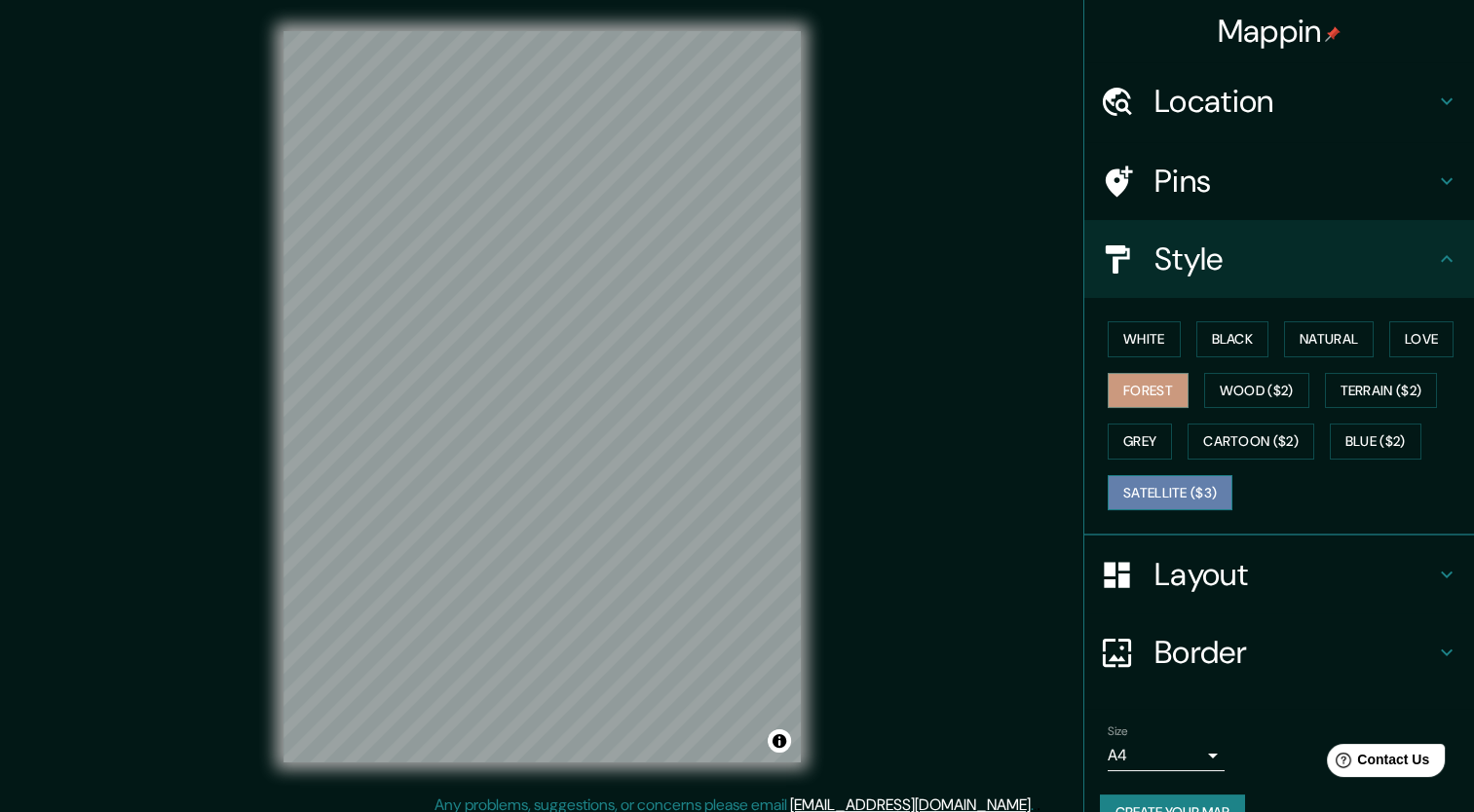
click at [1165, 475] on button "Satellite ($3)" at bounding box center [1170, 493] width 125 height 36
click at [1149, 352] on button "White" at bounding box center [1144, 339] width 74 height 36
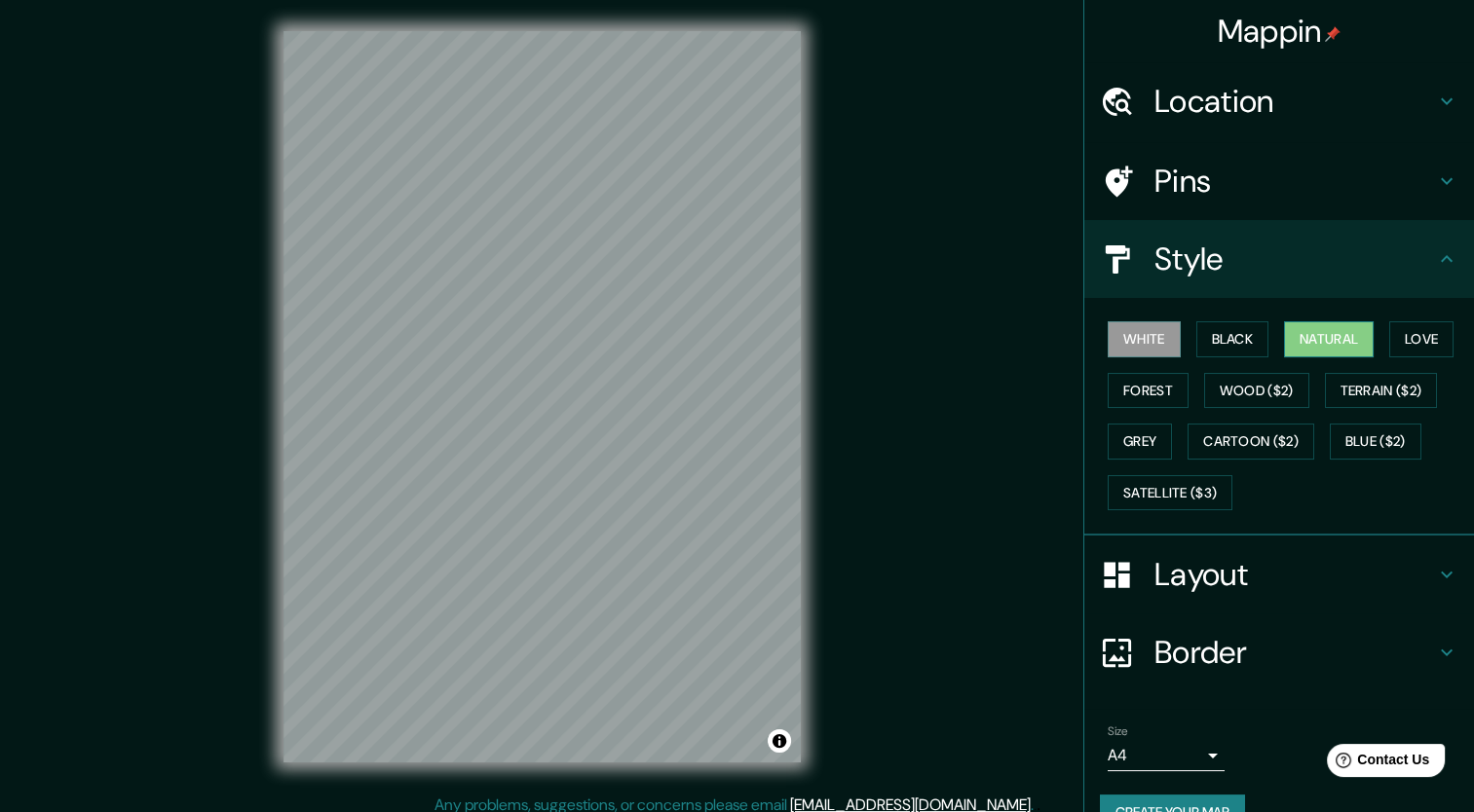
click at [1341, 332] on button "Natural" at bounding box center [1329, 339] width 89 height 36
click at [1403, 331] on button "Love" at bounding box center [1421, 339] width 65 height 36
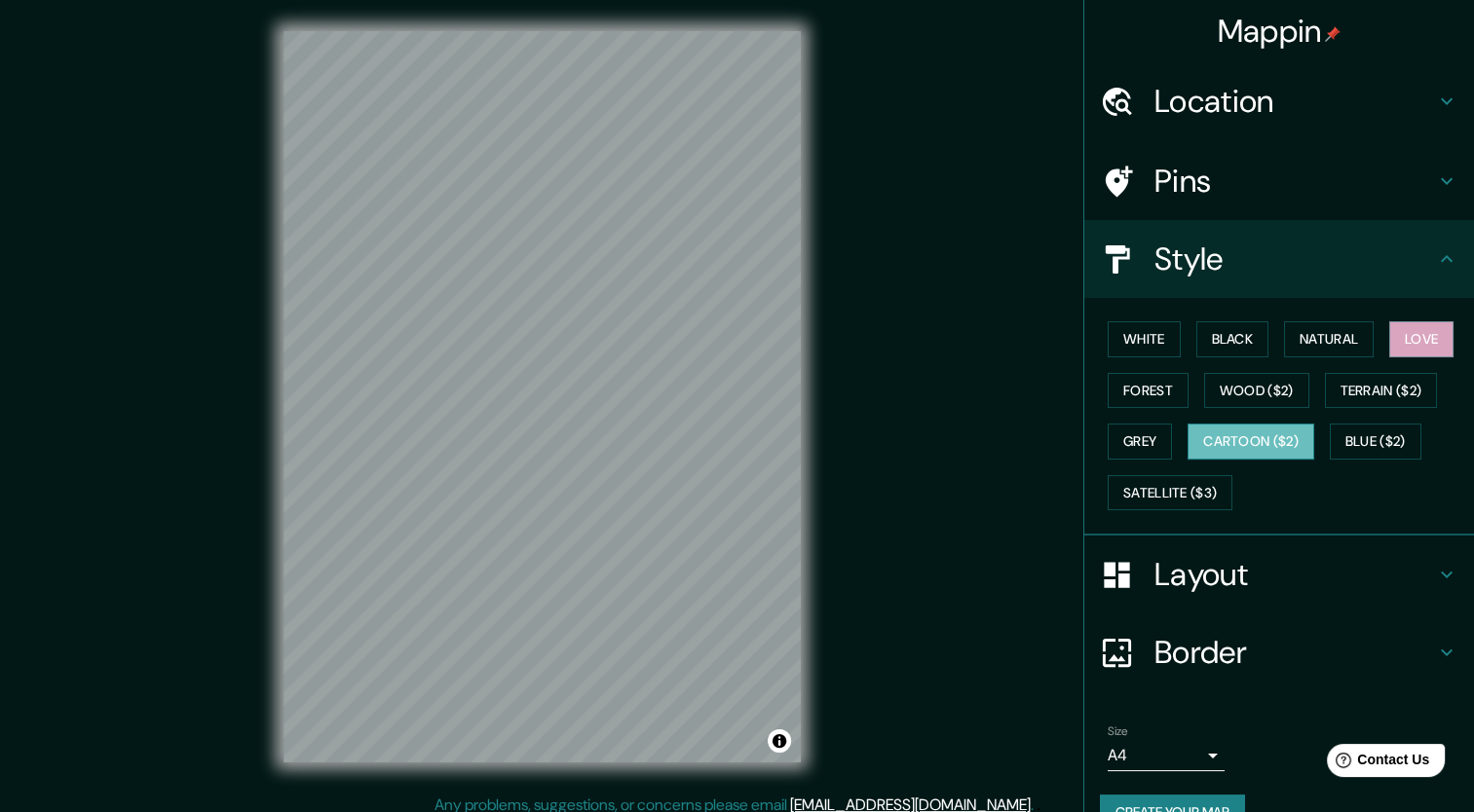
click at [1249, 434] on button "Cartoon ($2)" at bounding box center [1252, 442] width 127 height 36
click at [1377, 438] on button "Blue ($2)" at bounding box center [1376, 442] width 91 height 36
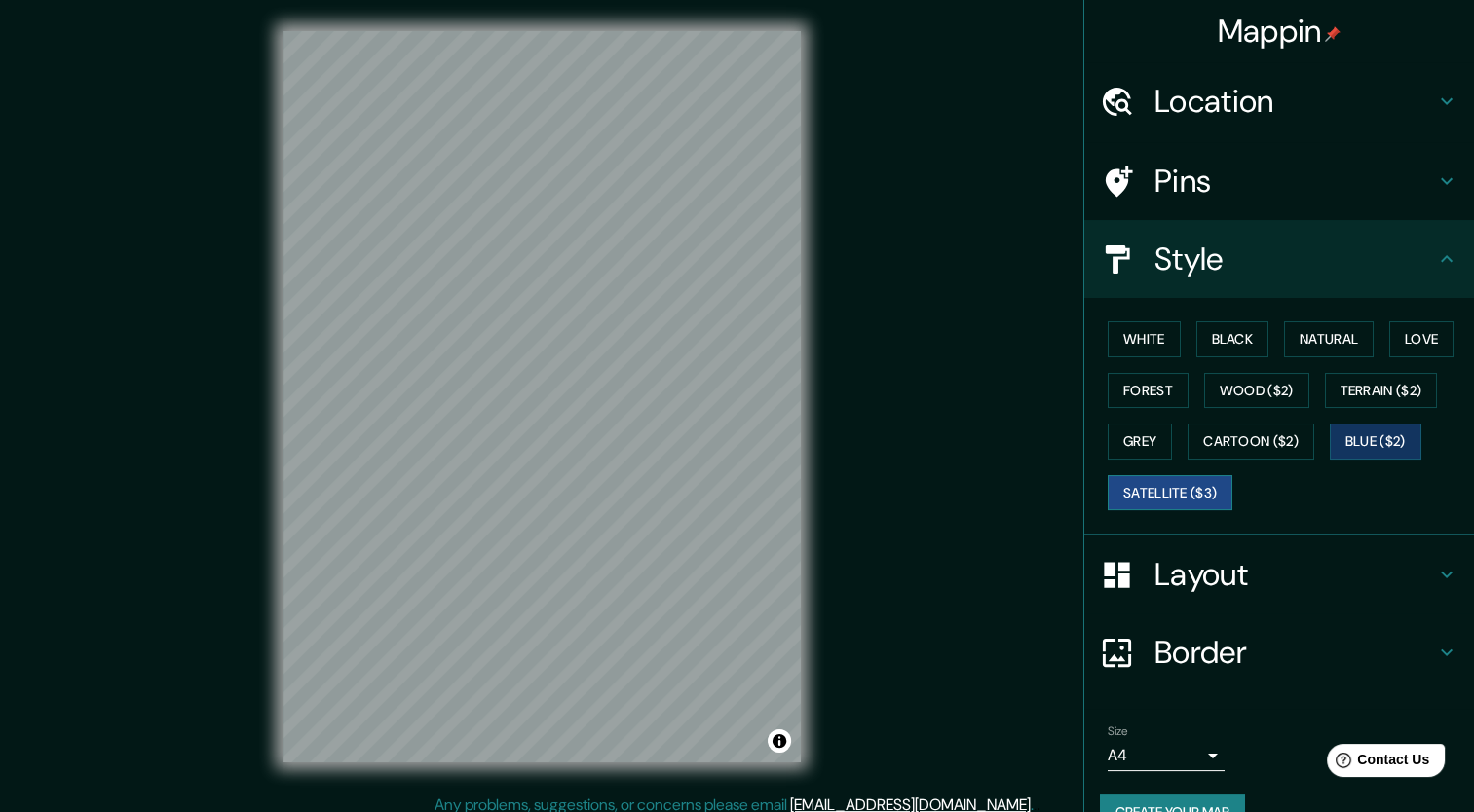
click at [1122, 486] on button "Satellite ($3)" at bounding box center [1170, 493] width 125 height 36
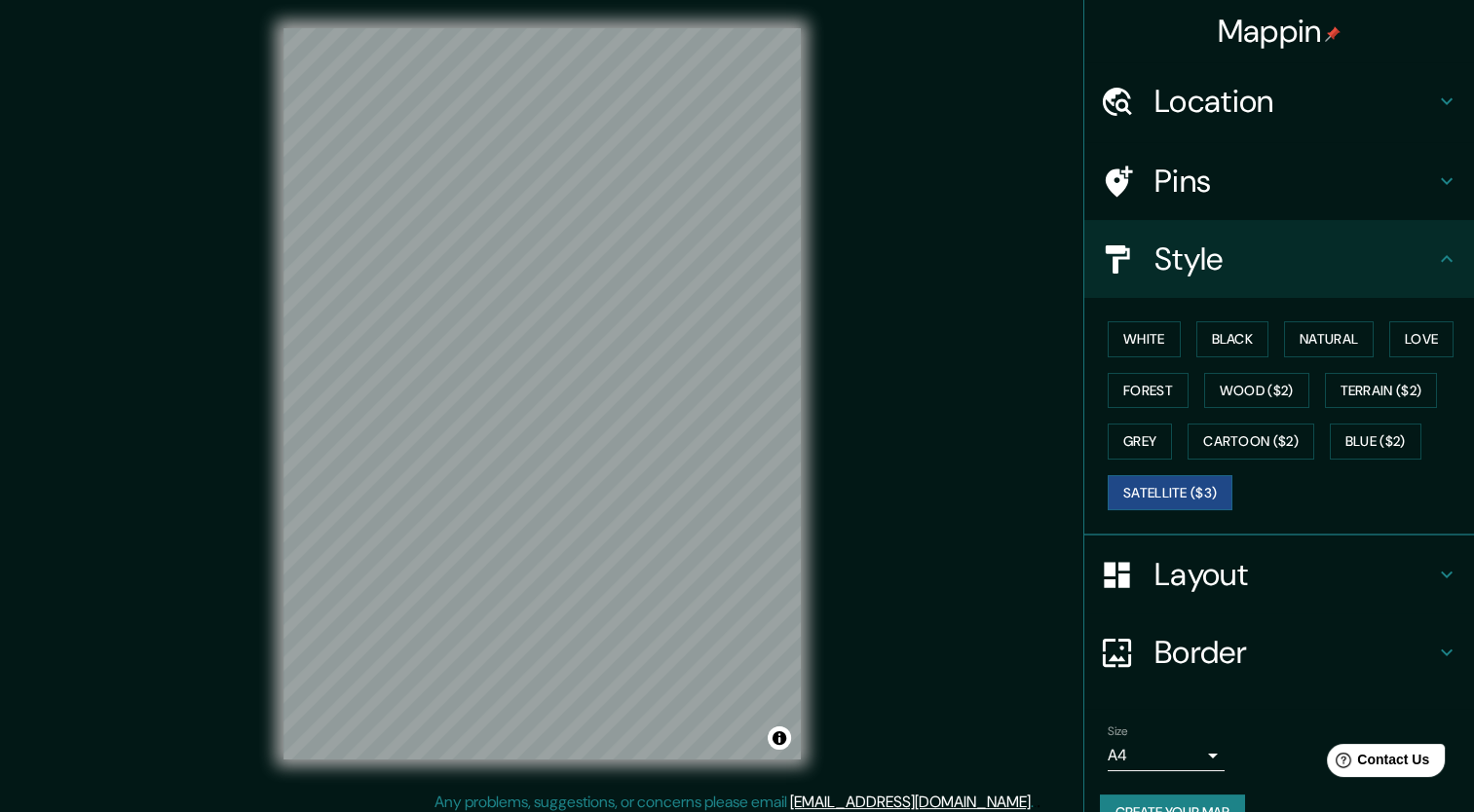
scroll to position [12, 0]
